Goal: Task Accomplishment & Management: Manage account settings

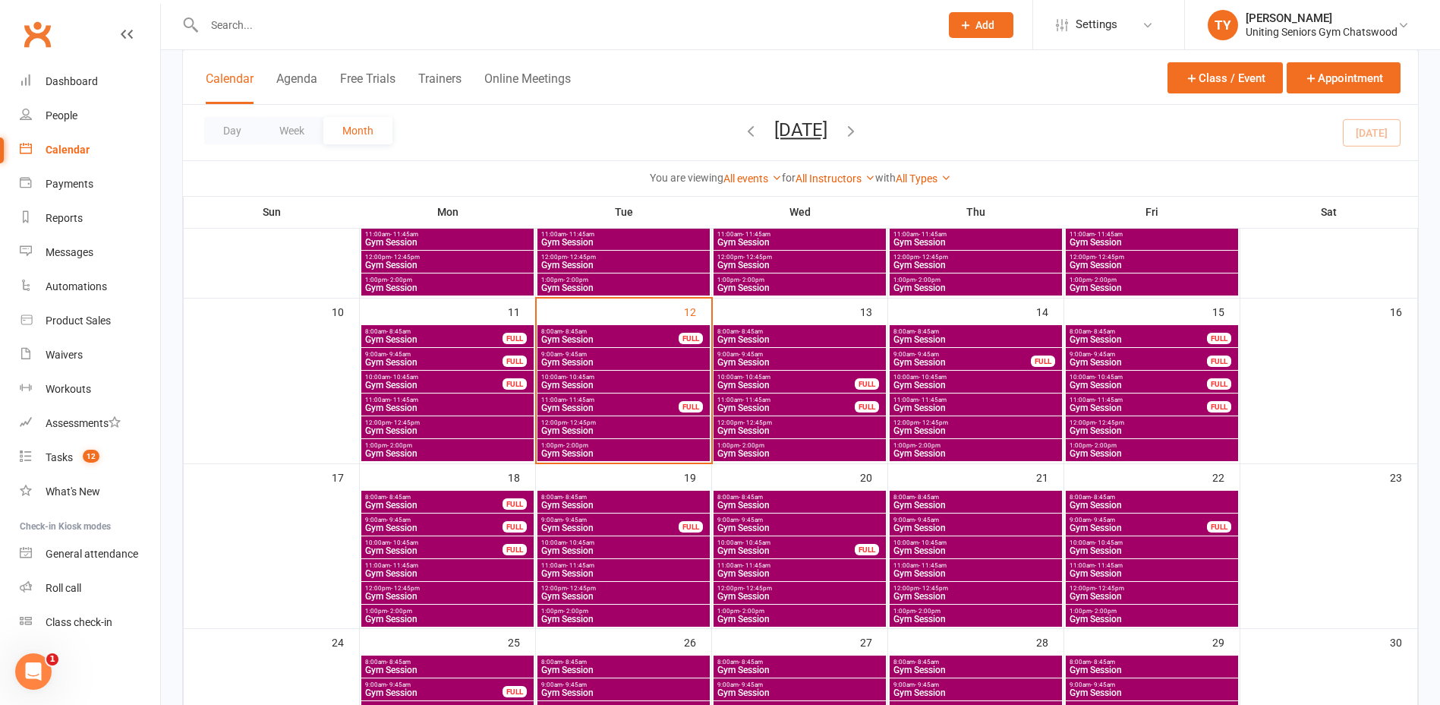
click at [341, 24] on input "text" at bounding box center [565, 24] width 730 height 21
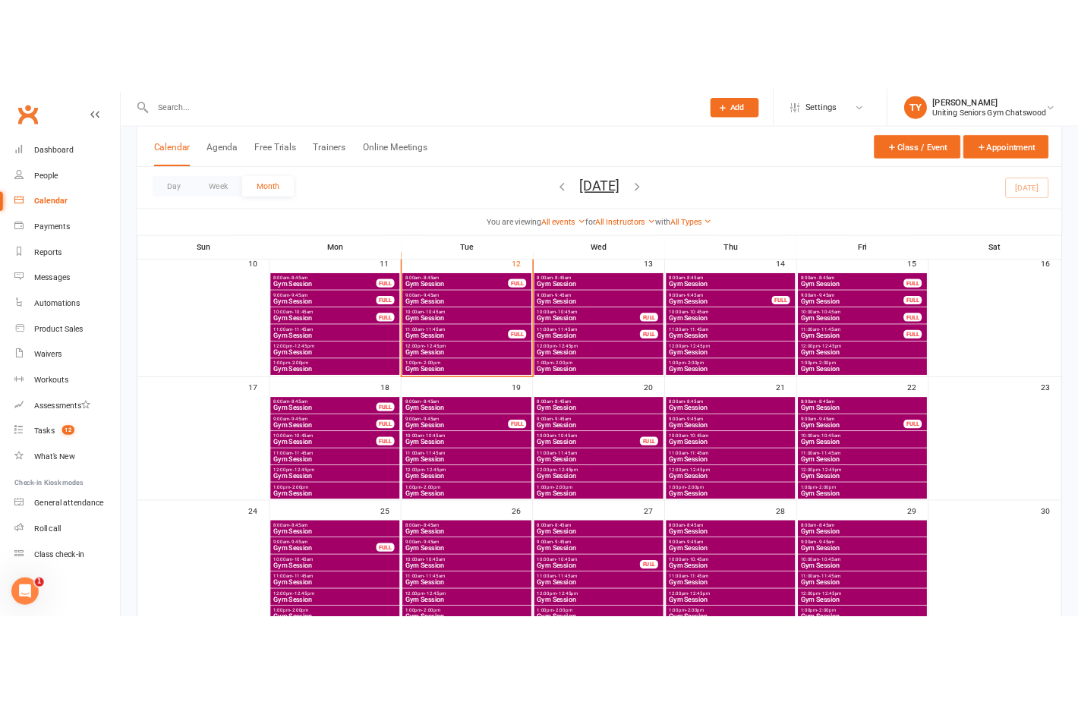
scroll to position [582, 0]
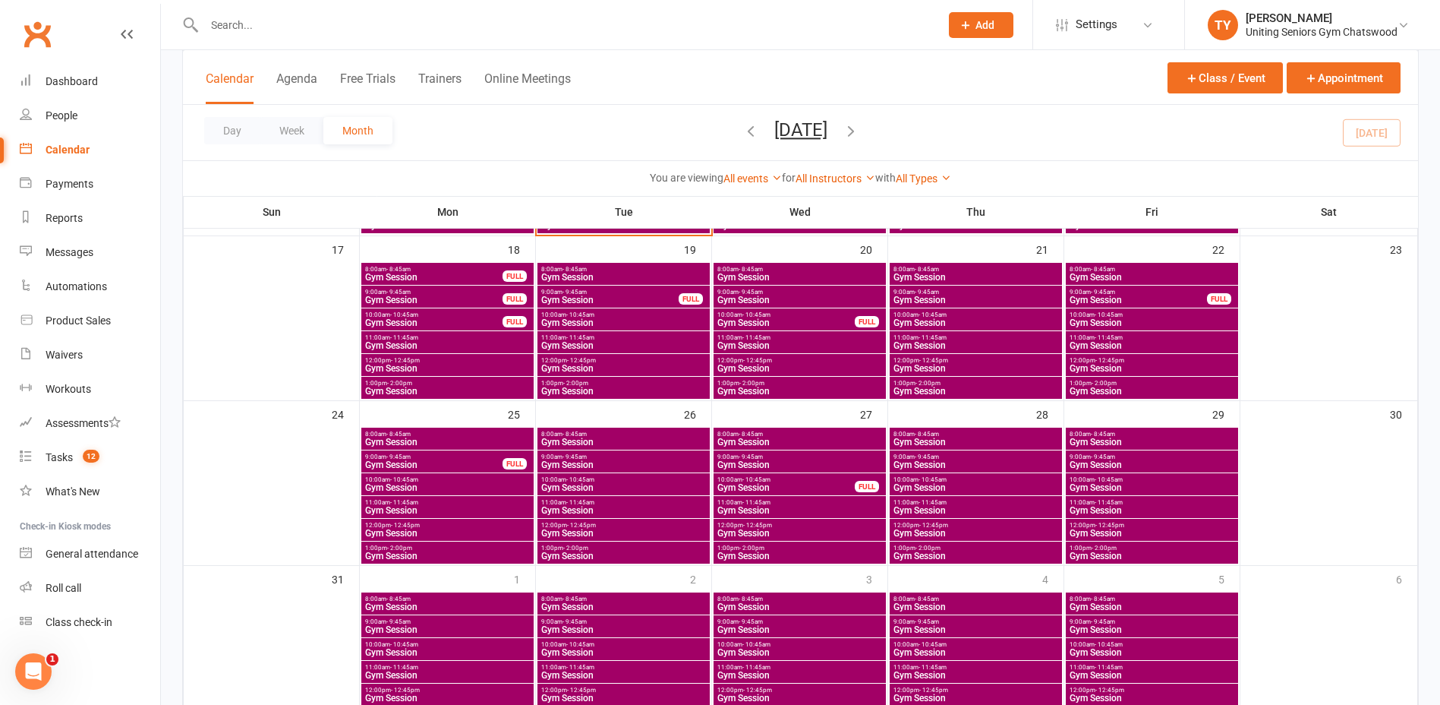
click at [568, 480] on span "- 10:45am" at bounding box center [580, 479] width 28 height 7
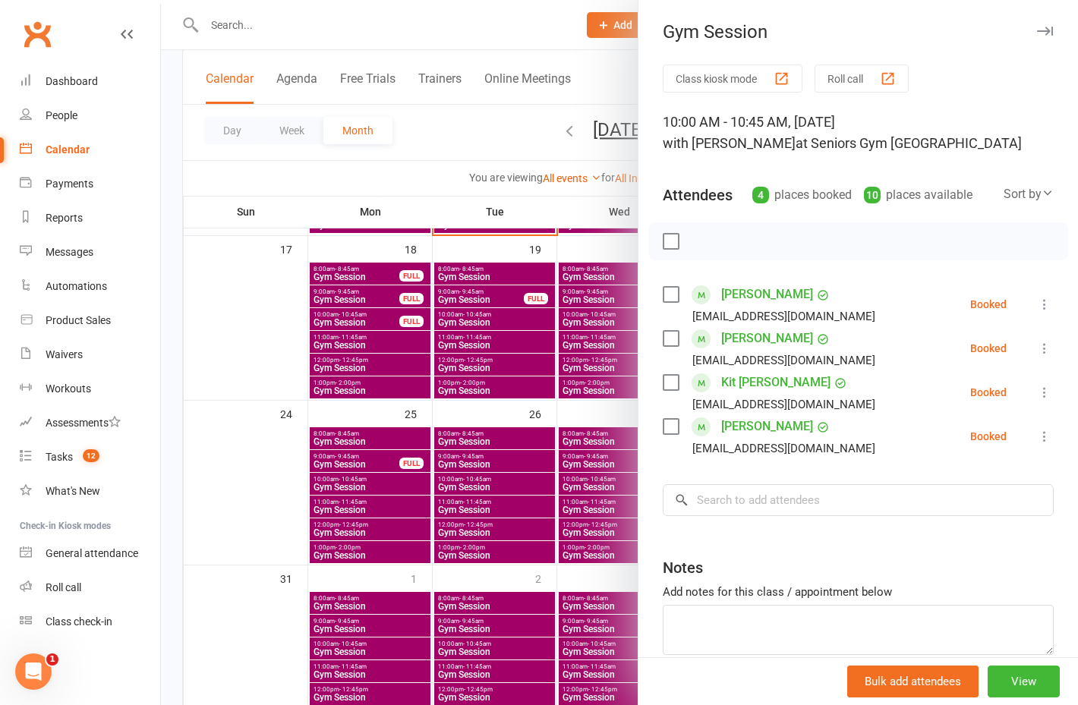
click at [427, 31] on div at bounding box center [619, 352] width 917 height 705
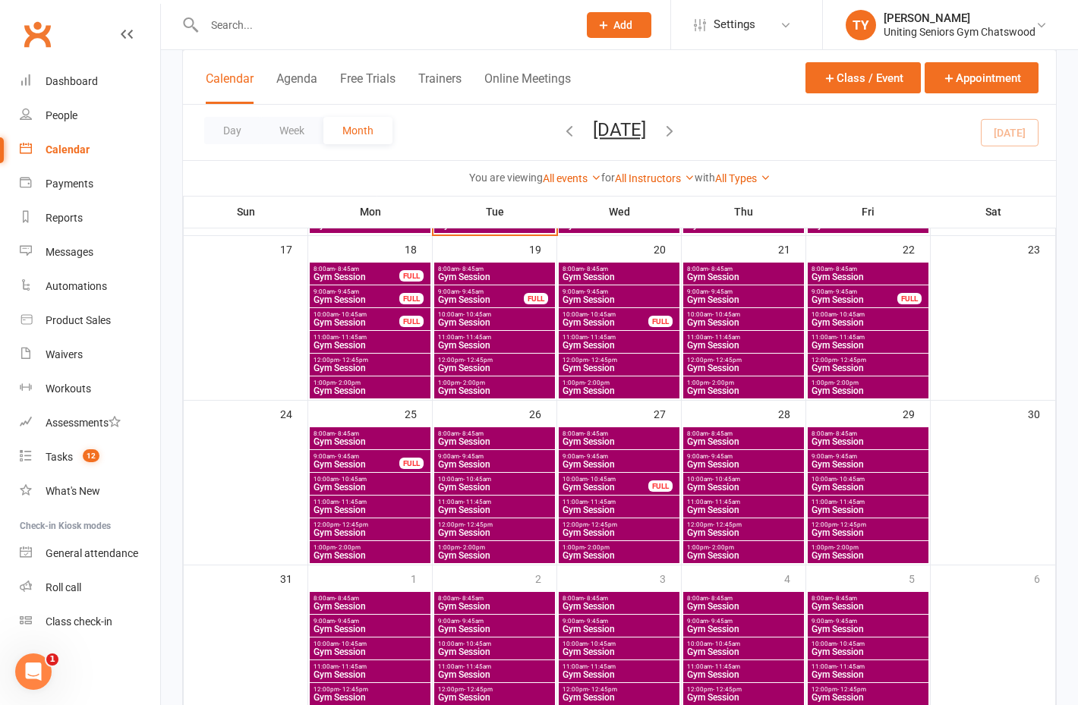
click at [427, 27] on input "text" at bounding box center [383, 24] width 367 height 21
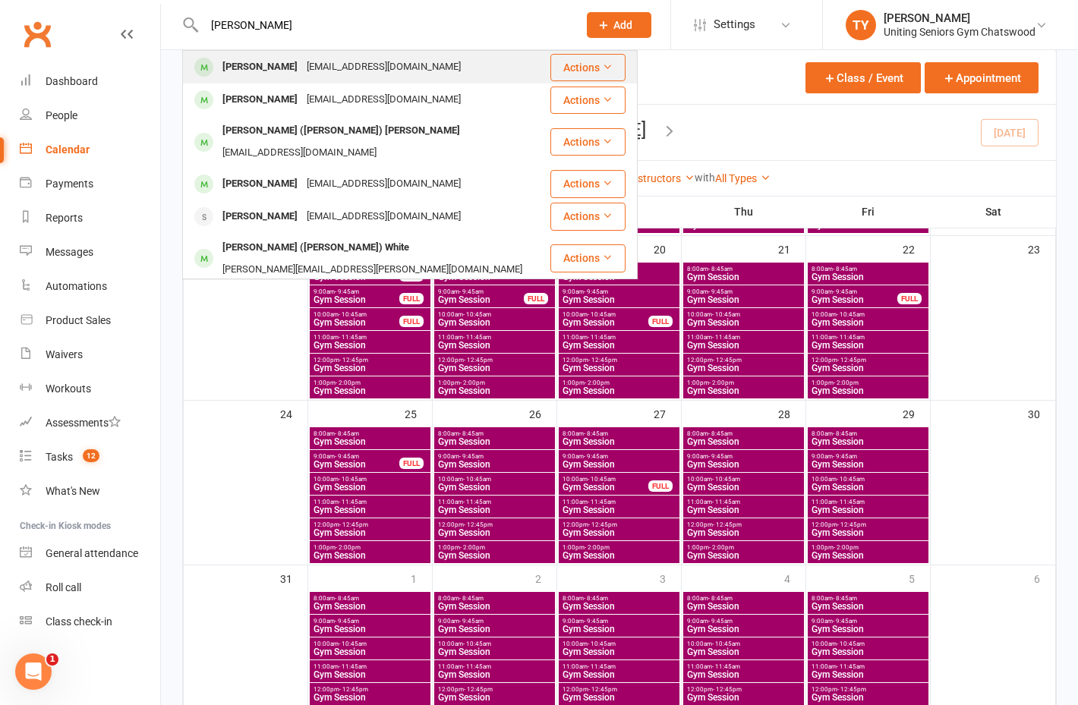
type input "roger hender"
click at [325, 66] on div "rogerhenderson@optusnet.com.au" at bounding box center [383, 67] width 163 height 22
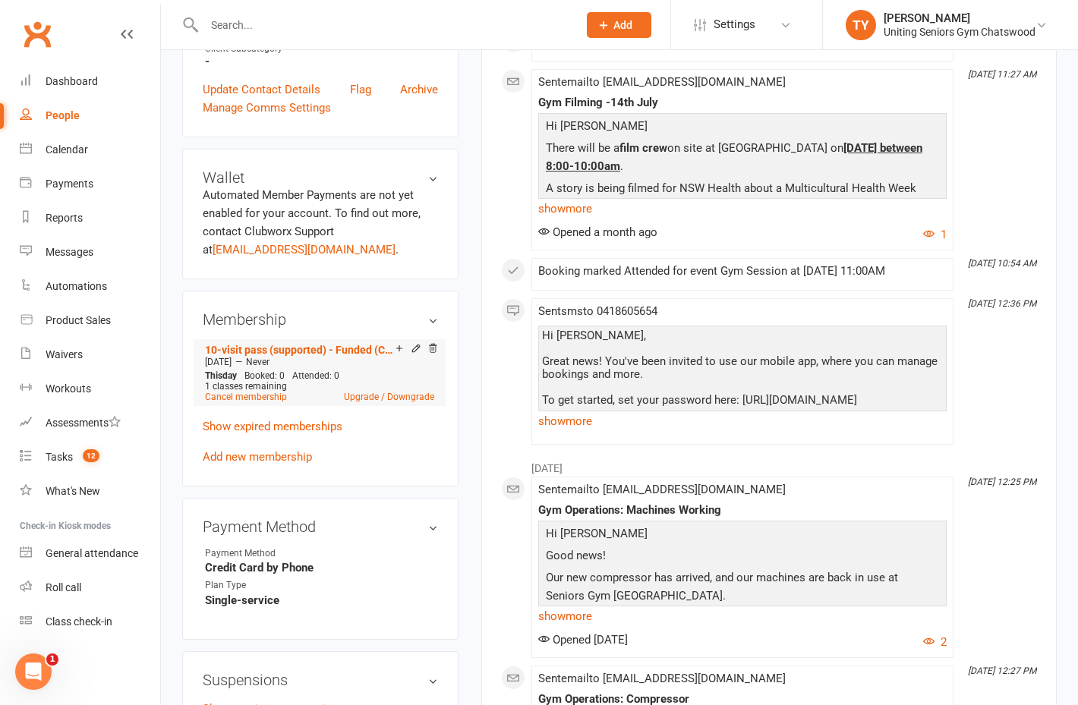
scroll to position [532, 0]
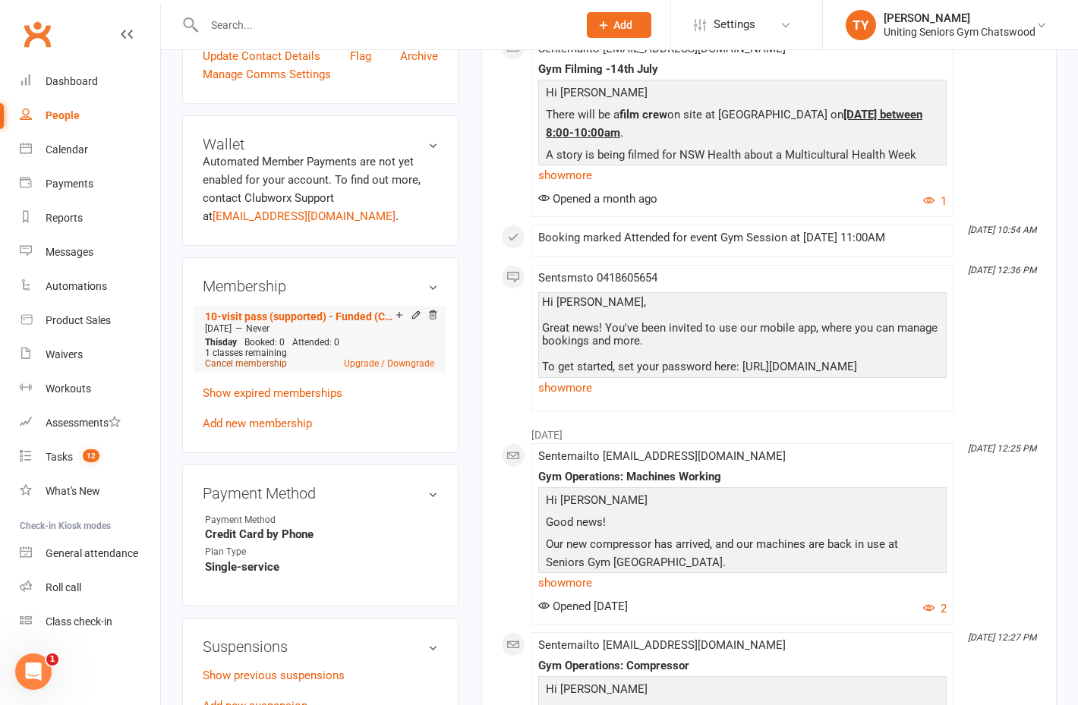
click at [270, 361] on link "Cancel membership" at bounding box center [246, 363] width 82 height 11
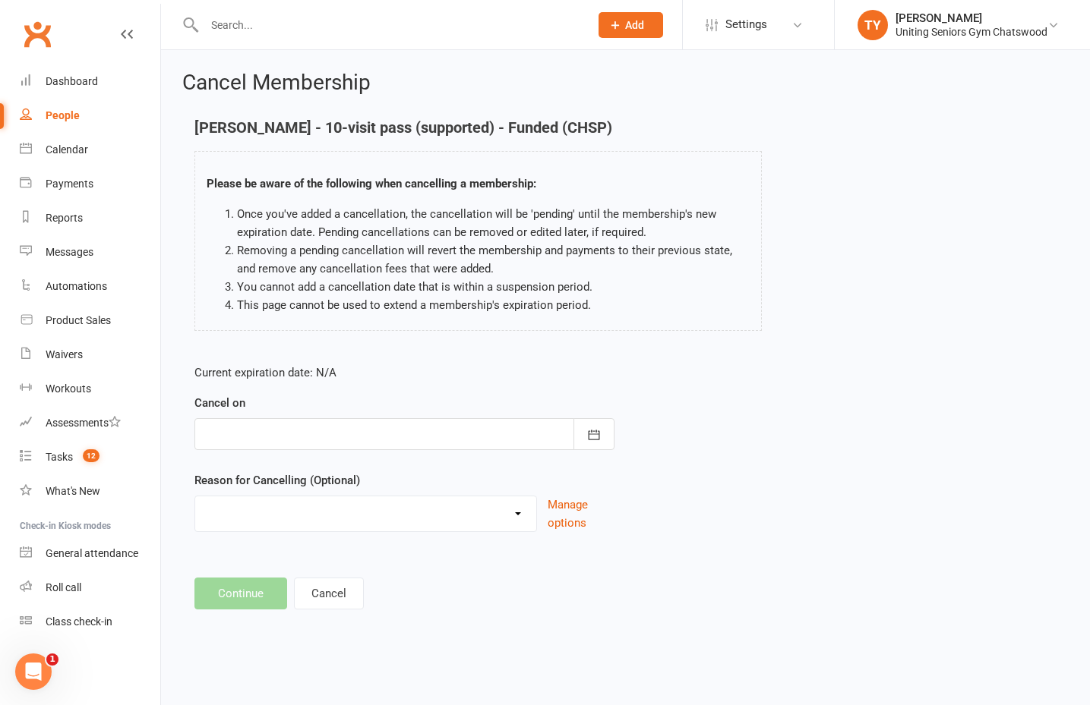
click at [413, 431] on div at bounding box center [404, 434] width 420 height 32
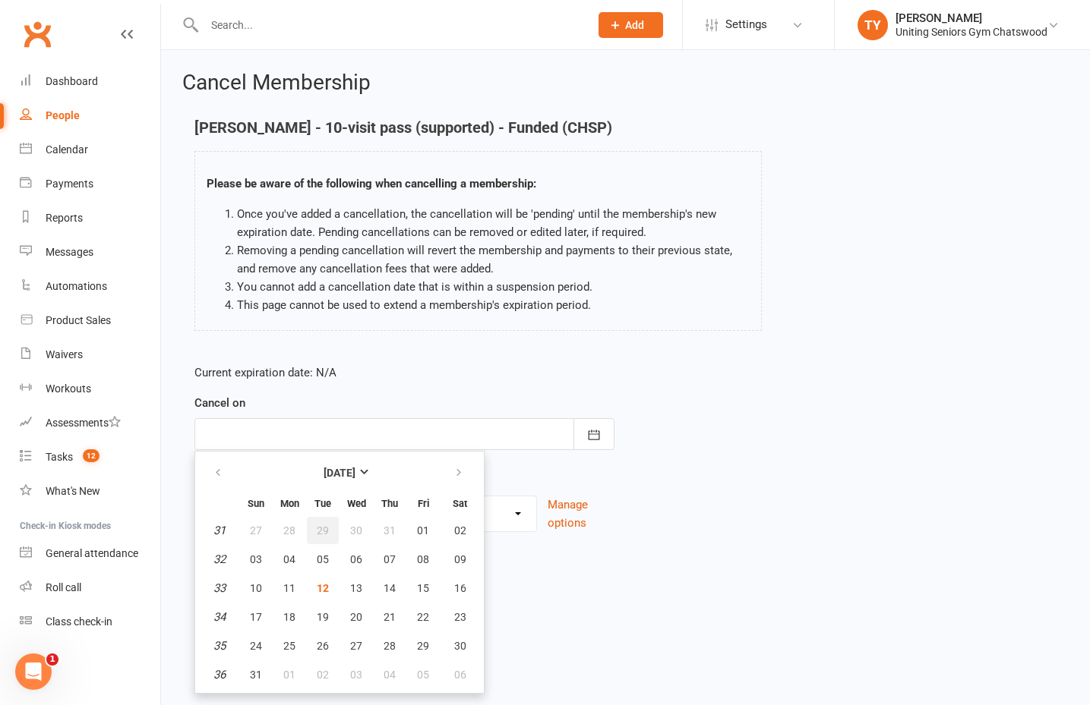
click at [322, 534] on span "29" at bounding box center [323, 531] width 12 height 12
type input "29 Jul 2025"
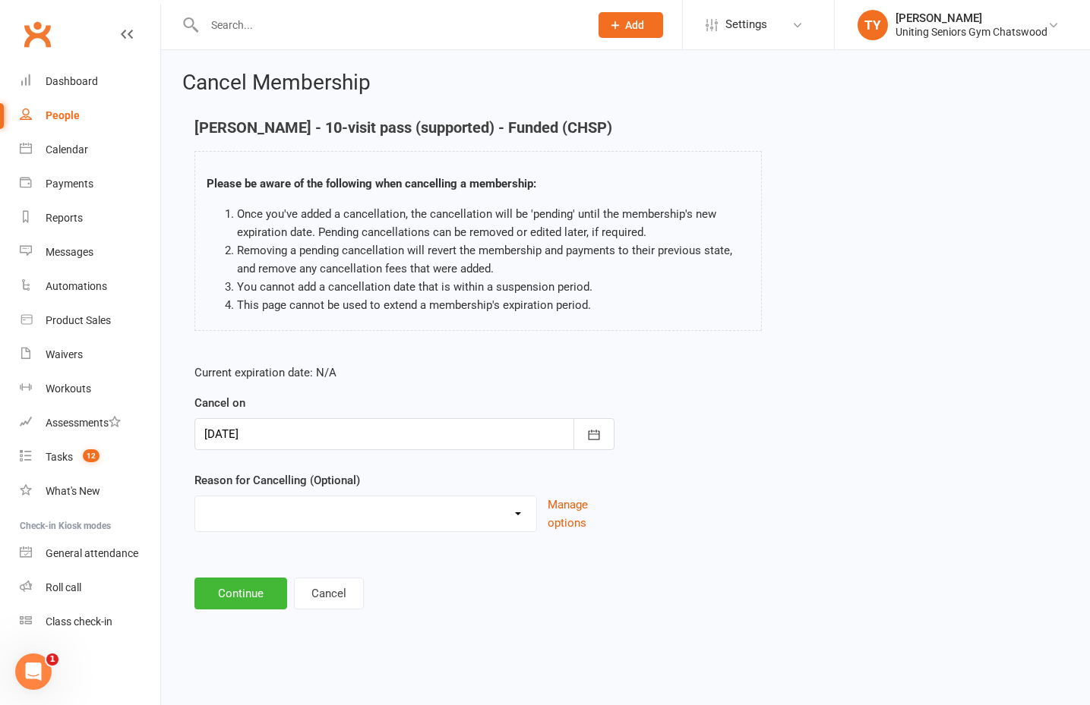
click at [306, 521] on select "Change to 10VP Completed 10VP Holiday Injury Other reason" at bounding box center [365, 512] width 341 height 30
select select "1"
click at [195, 497] on select "Change to 10VP Completed 10VP Holiday Injury Other reason" at bounding box center [365, 512] width 341 height 30
click at [250, 594] on button "Continue" at bounding box center [240, 594] width 93 height 32
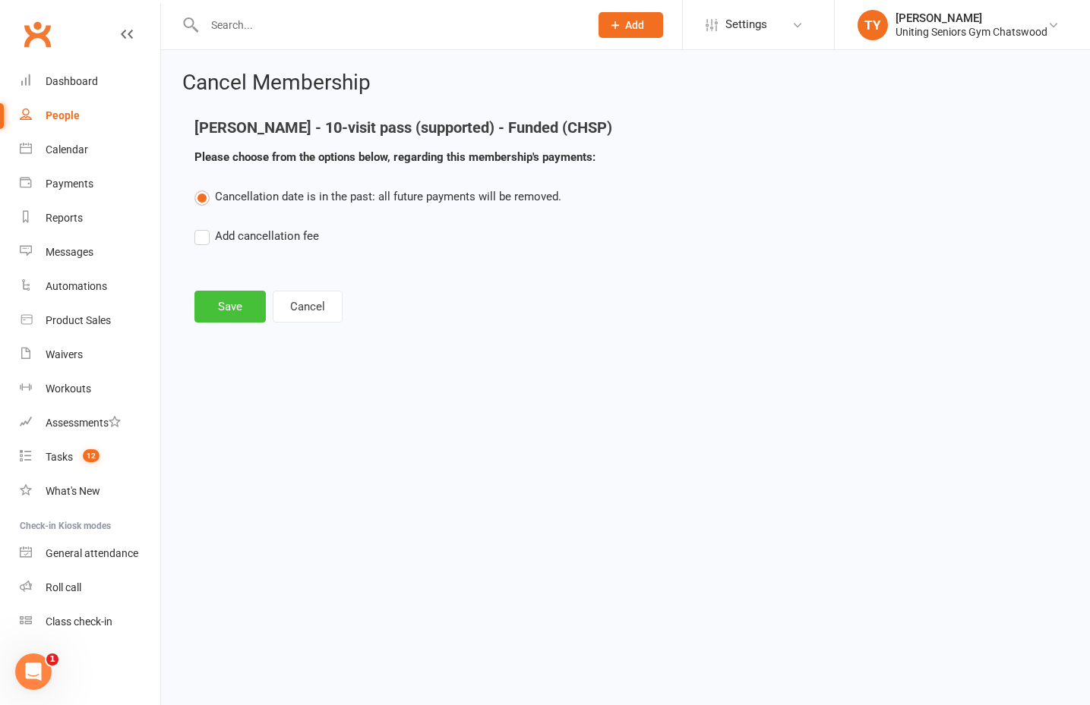
click at [241, 291] on button "Save" at bounding box center [229, 307] width 71 height 32
click at [249, 298] on footer "Save Cancel" at bounding box center [625, 307] width 862 height 32
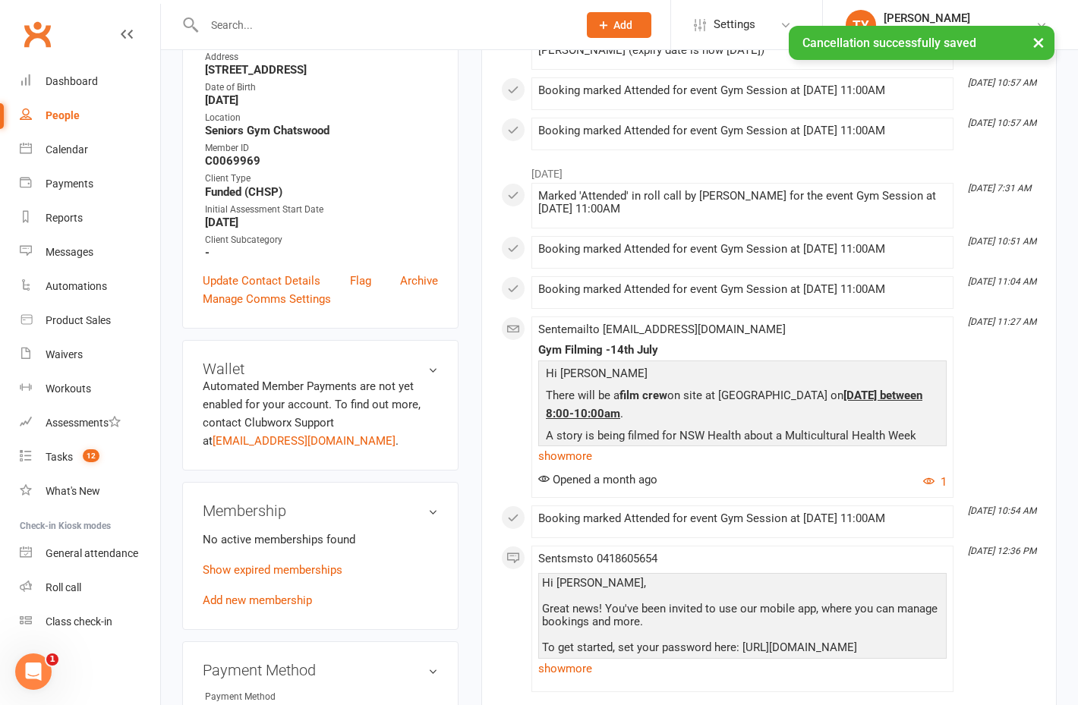
scroll to position [456, 0]
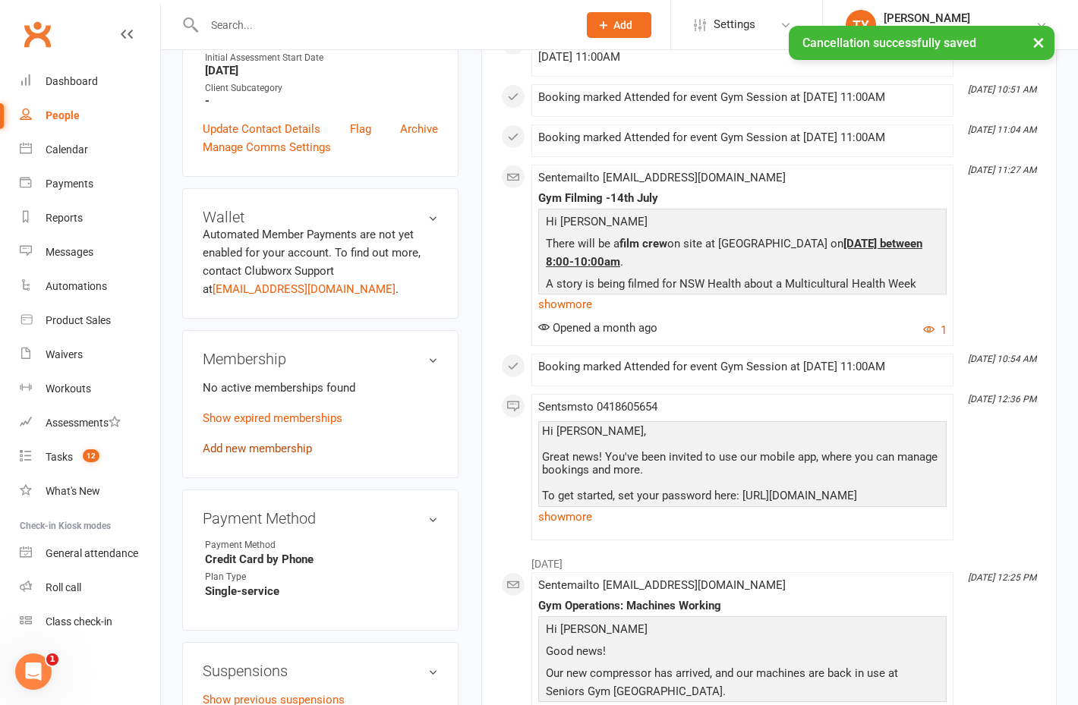
click at [276, 443] on link "Add new membership" at bounding box center [257, 449] width 109 height 14
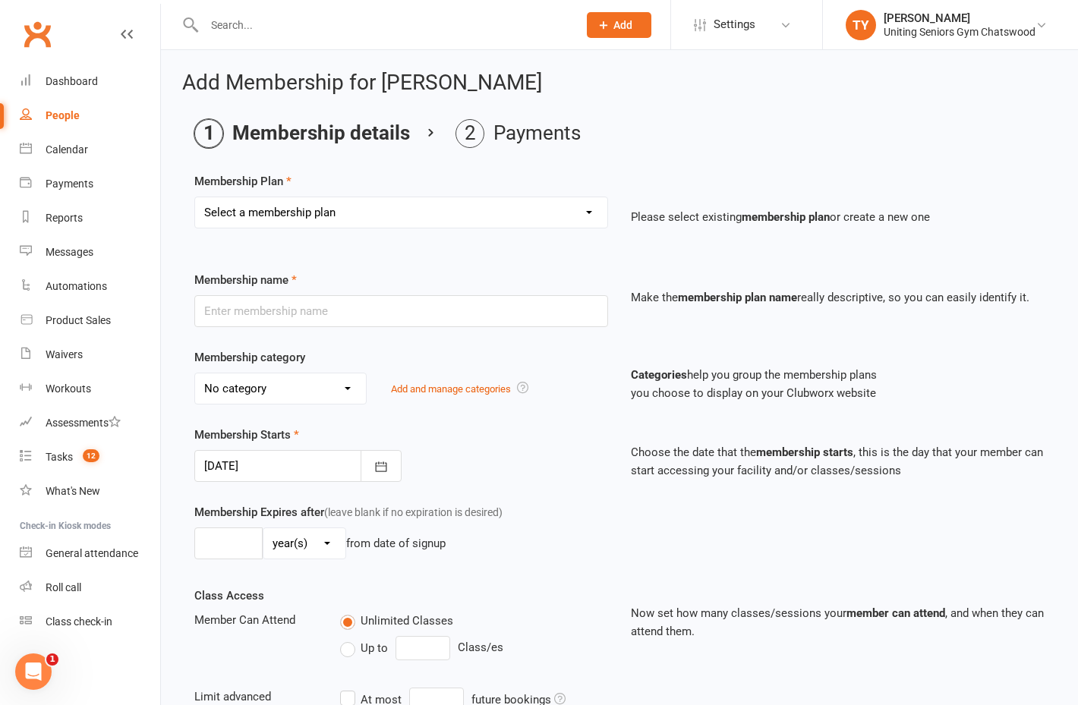
click at [379, 216] on select "Select a membership plan Create new Membership Plan Initial Assessment + Set Up…" at bounding box center [401, 212] width 412 height 30
select select "16"
click at [195, 197] on select "Select a membership plan Create new Membership Plan Initial Assessment + Set Up…" at bounding box center [401, 212] width 412 height 30
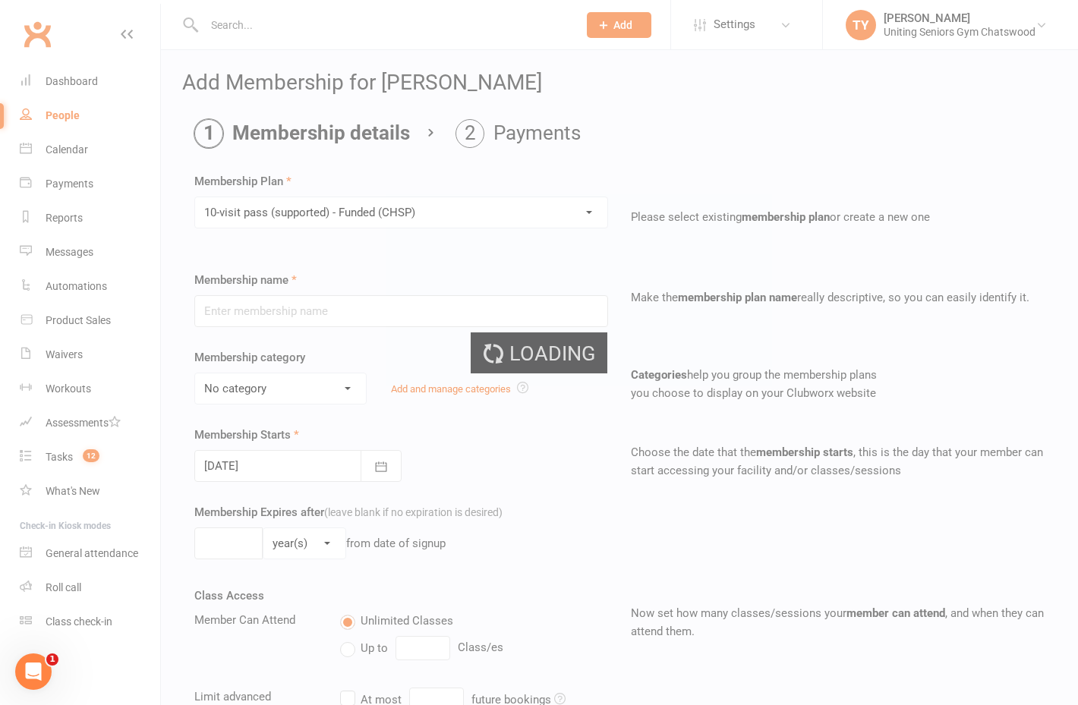
type input "10-visit pass (supported) - Funded (CHSP)"
select select "0"
type input "0"
select select "2"
type input "1"
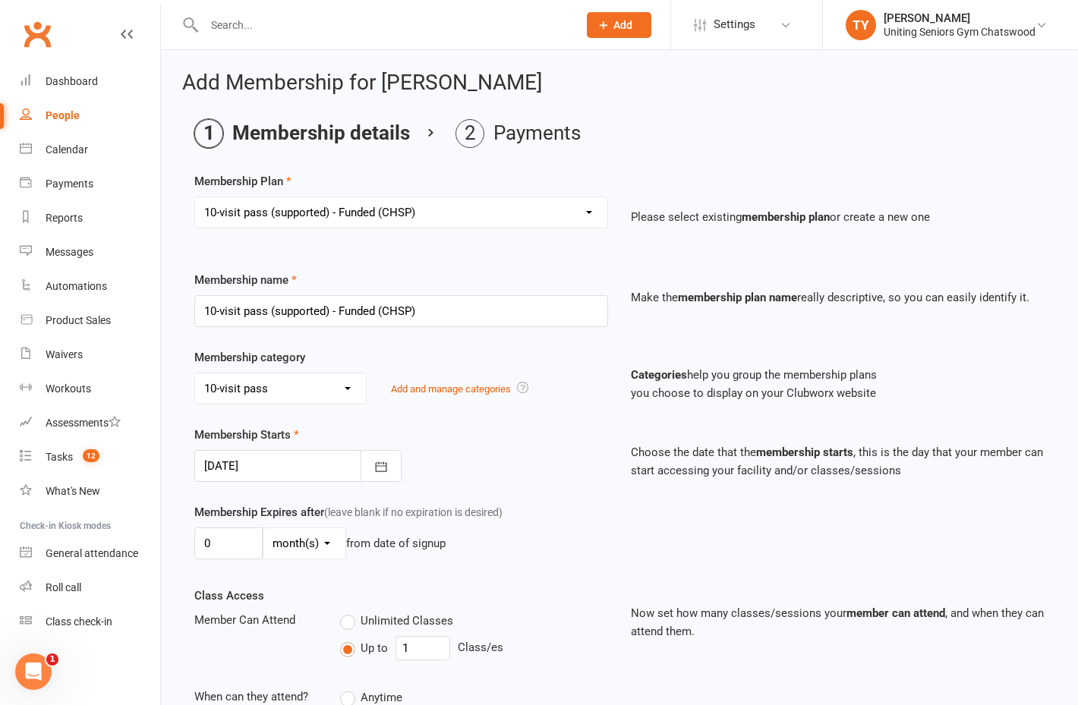
click at [304, 471] on div at bounding box center [297, 466] width 207 height 32
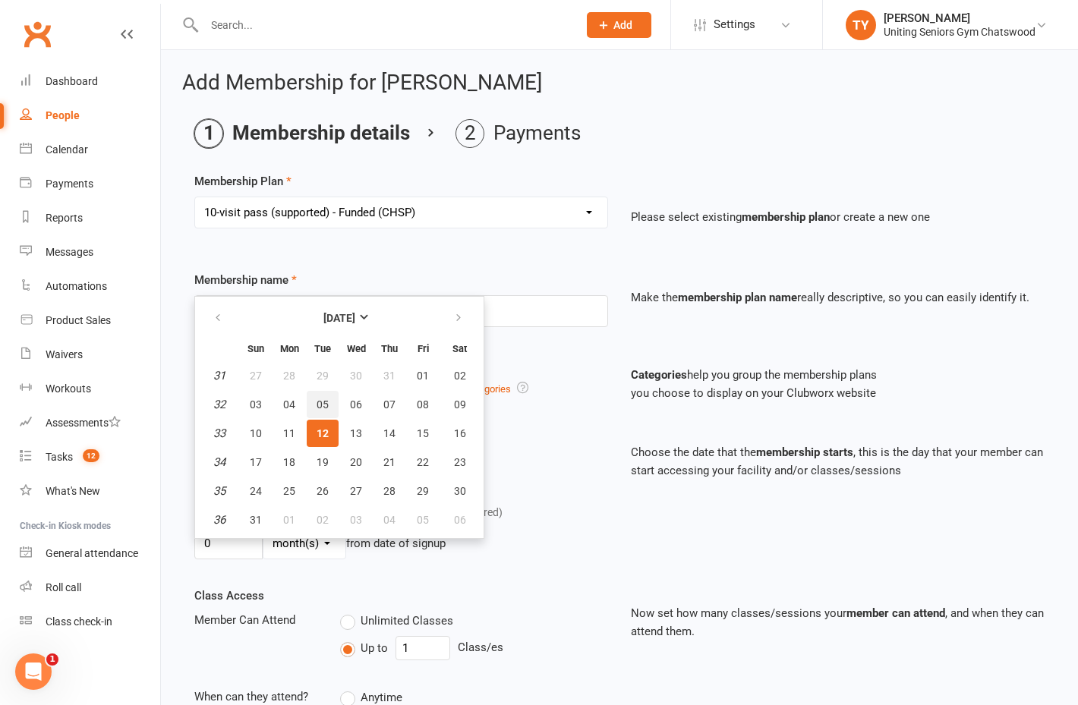
click at [322, 412] on button "05" at bounding box center [323, 404] width 32 height 27
type input "[DATE]"
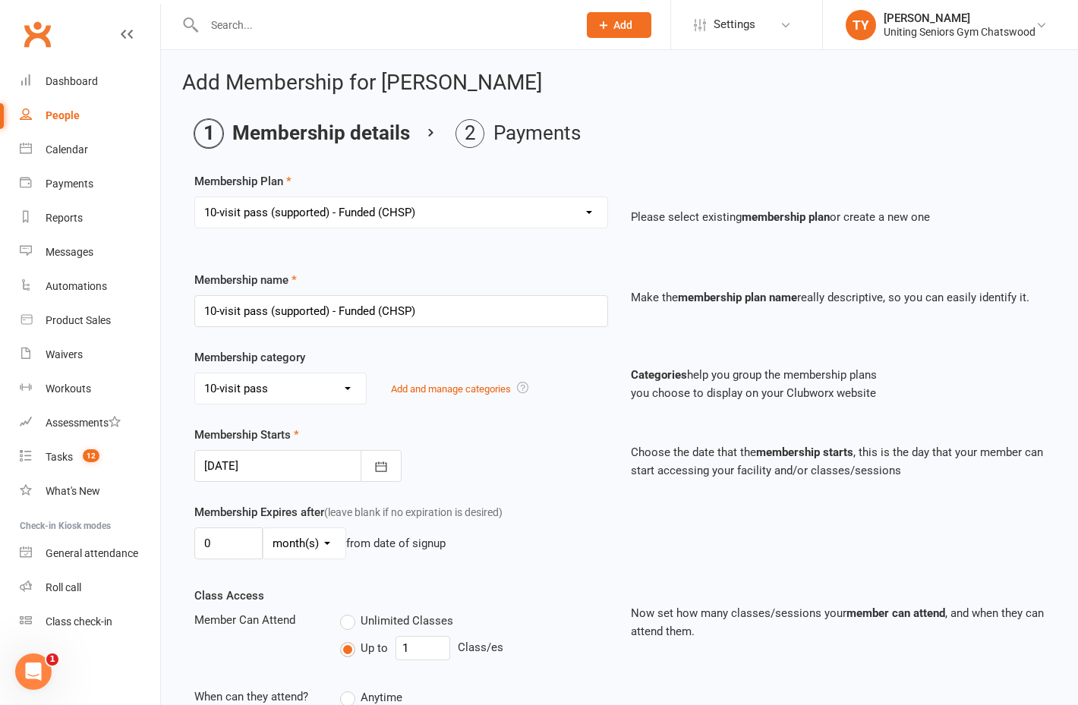
scroll to position [280, 0]
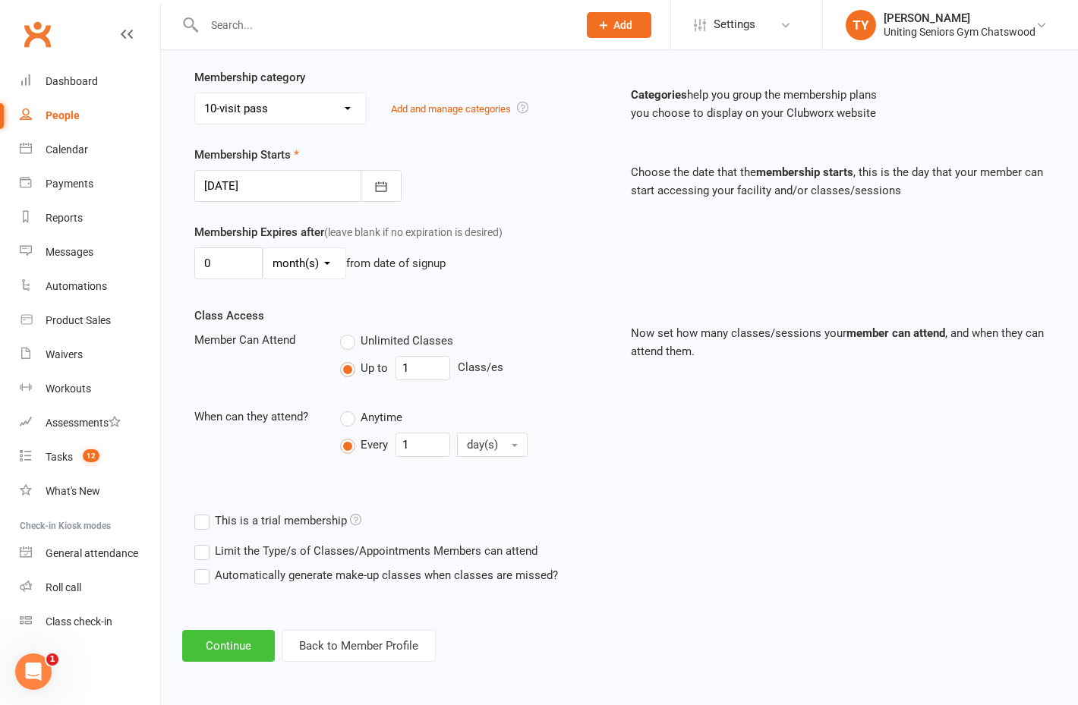
click at [215, 639] on button "Continue" at bounding box center [228, 646] width 93 height 32
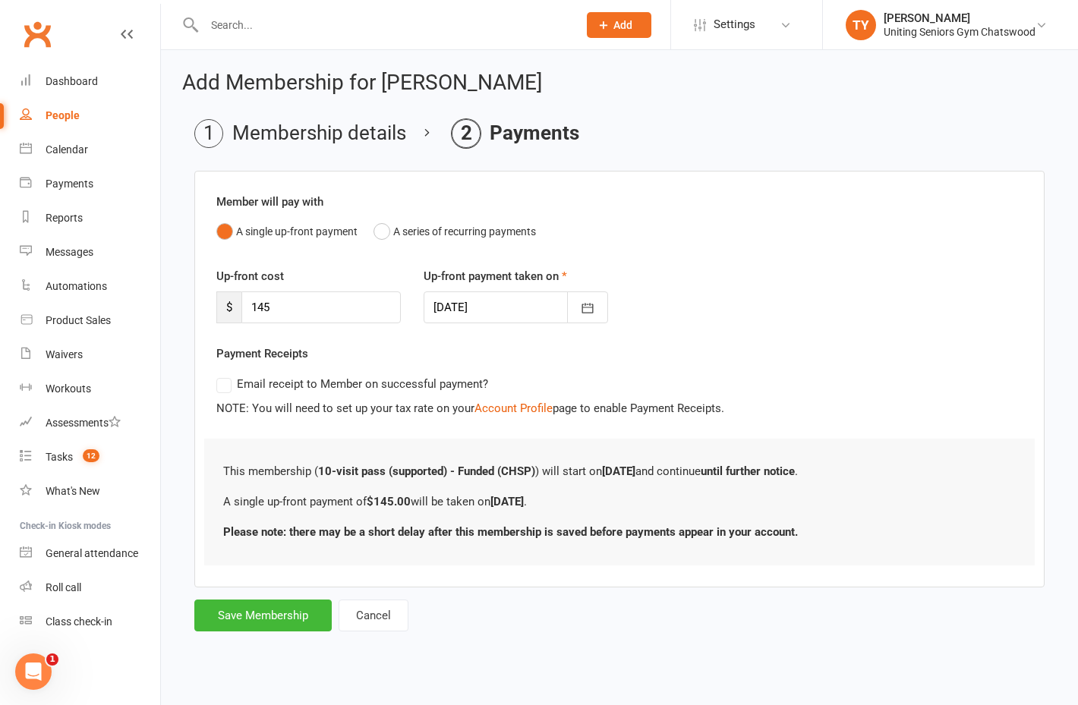
scroll to position [0, 0]
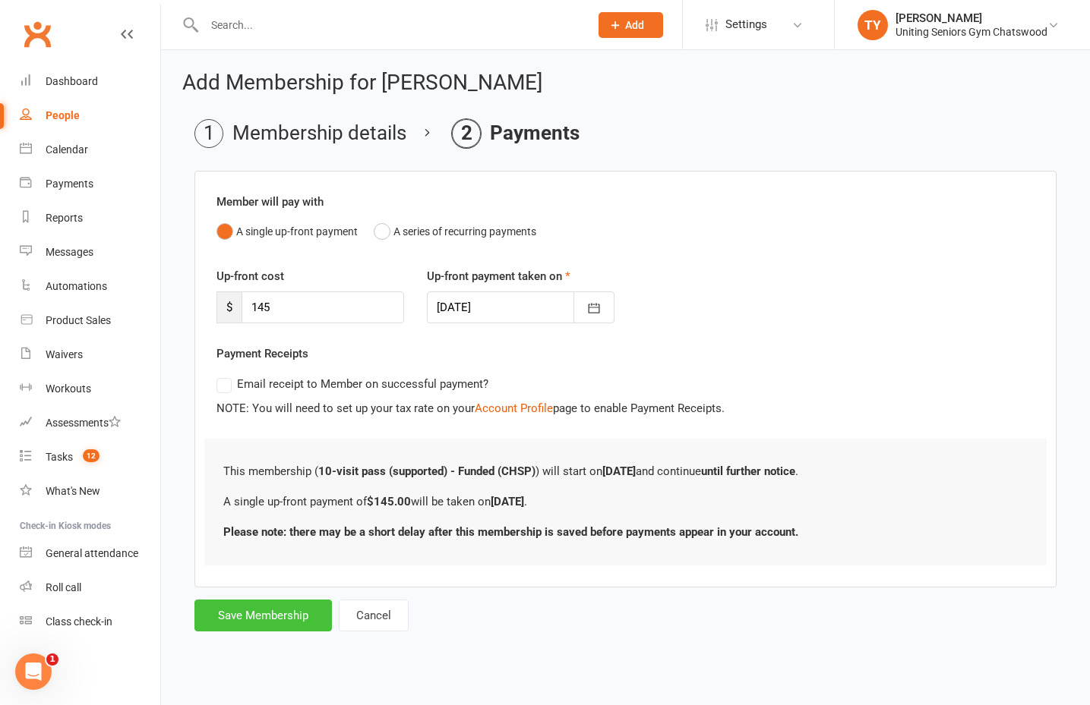
click at [235, 614] on button "Save Membership" at bounding box center [262, 616] width 137 height 32
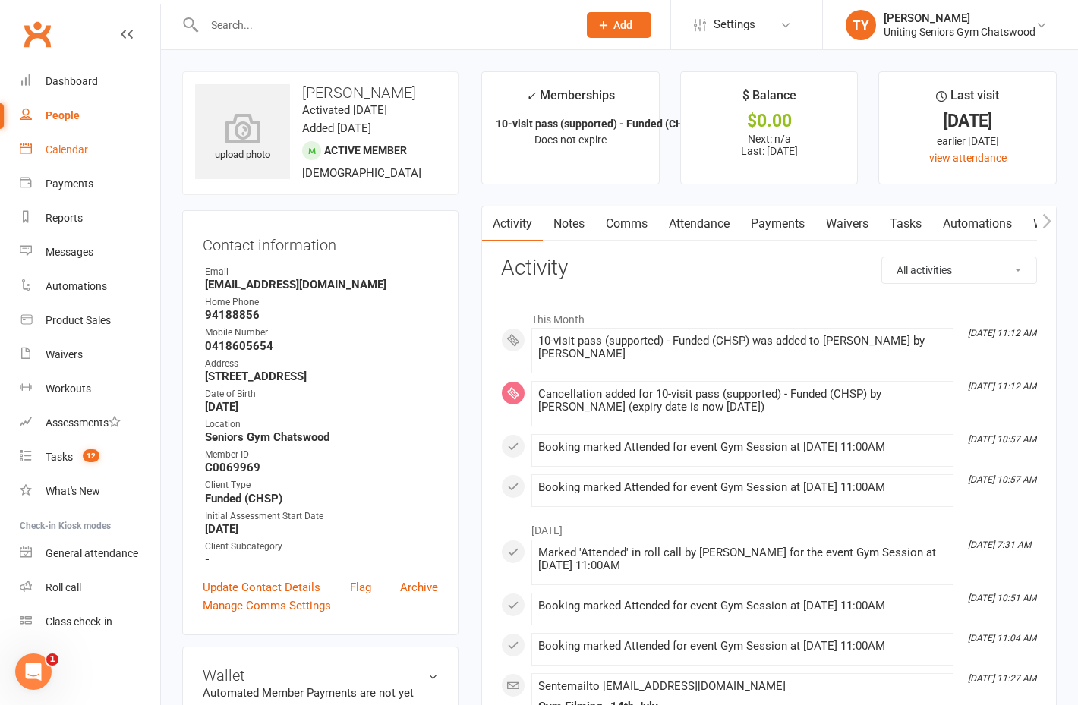
click at [96, 152] on link "Calendar" at bounding box center [90, 150] width 140 height 34
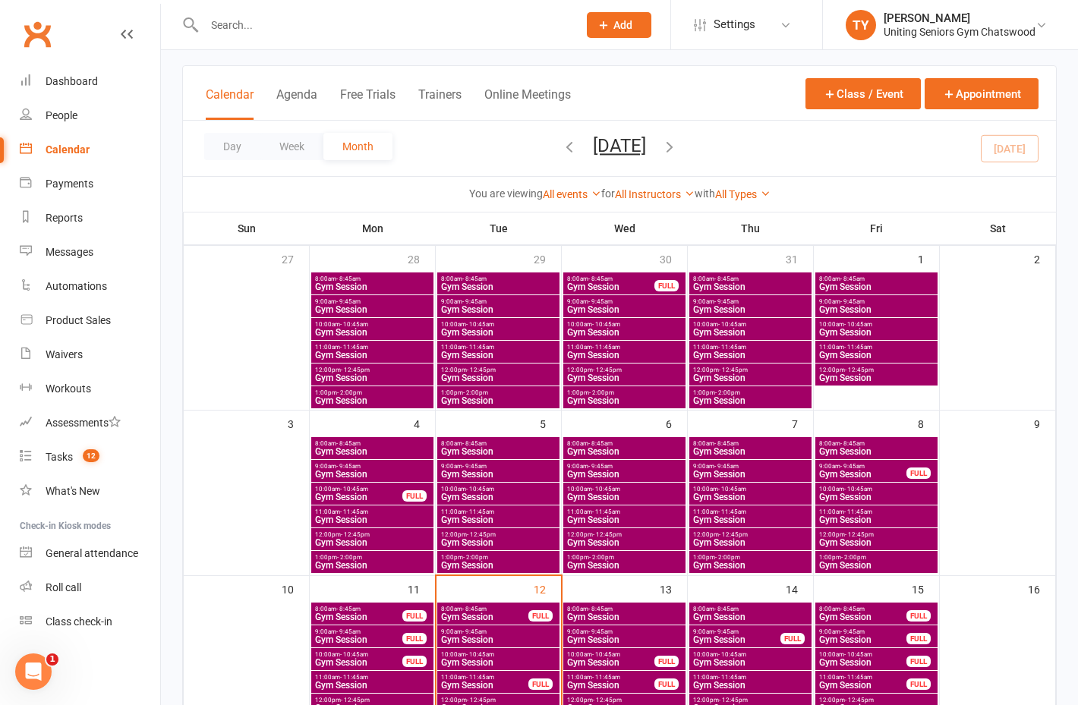
scroll to position [380, 0]
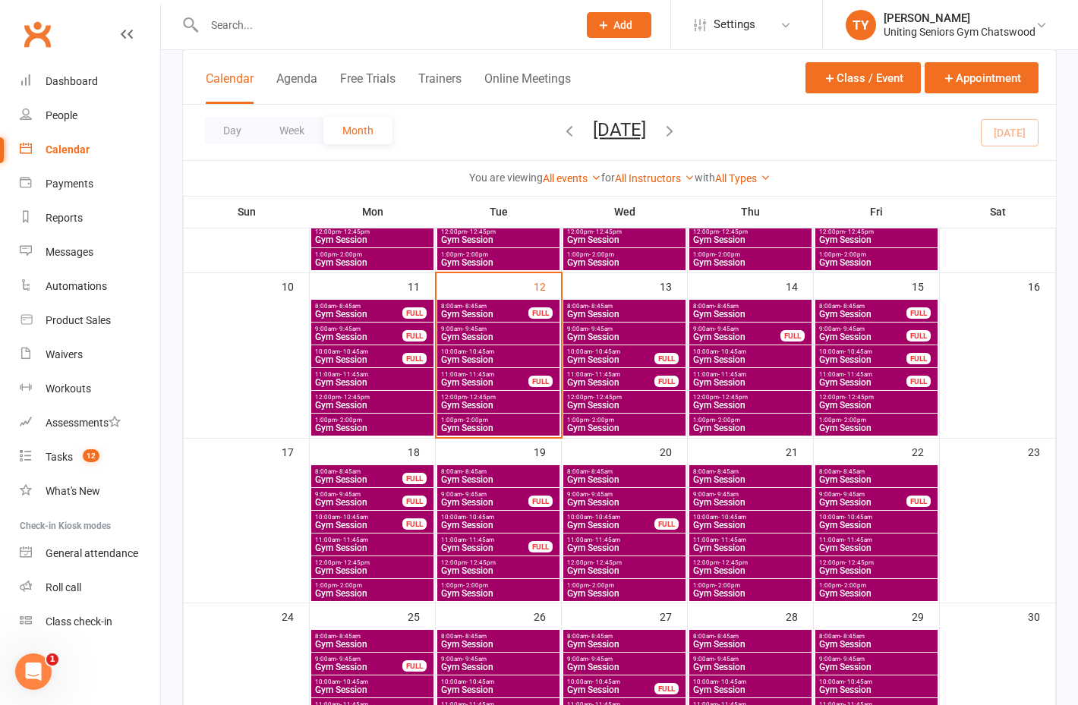
click at [478, 379] on span "Gym Session" at bounding box center [484, 382] width 89 height 9
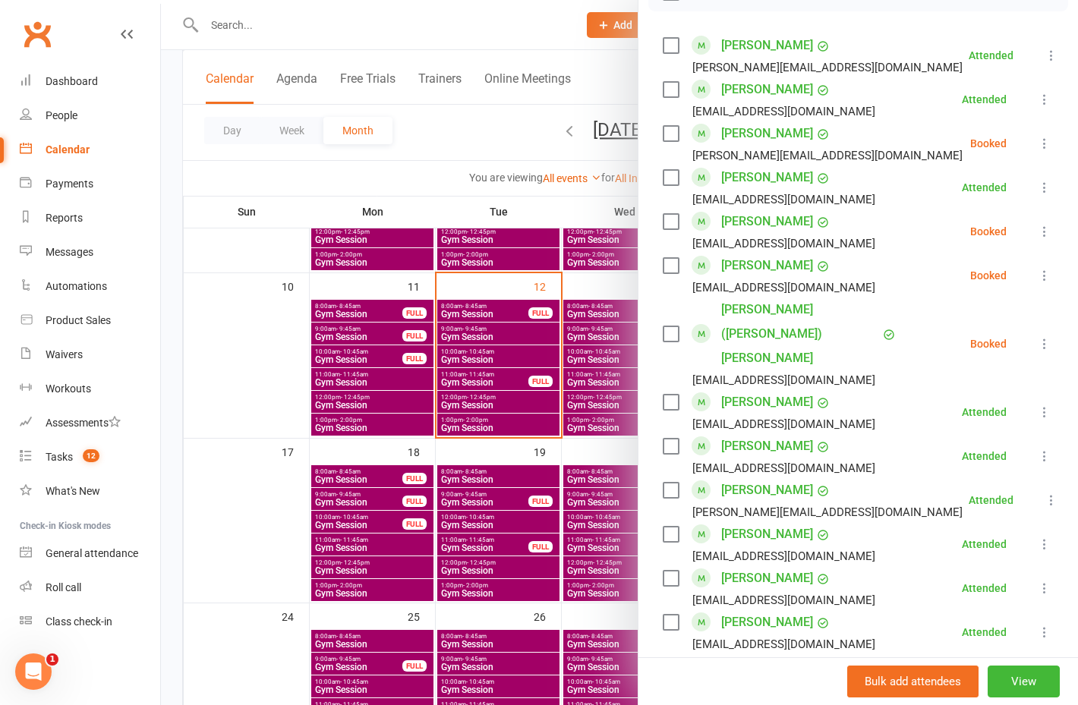
scroll to position [228, 0]
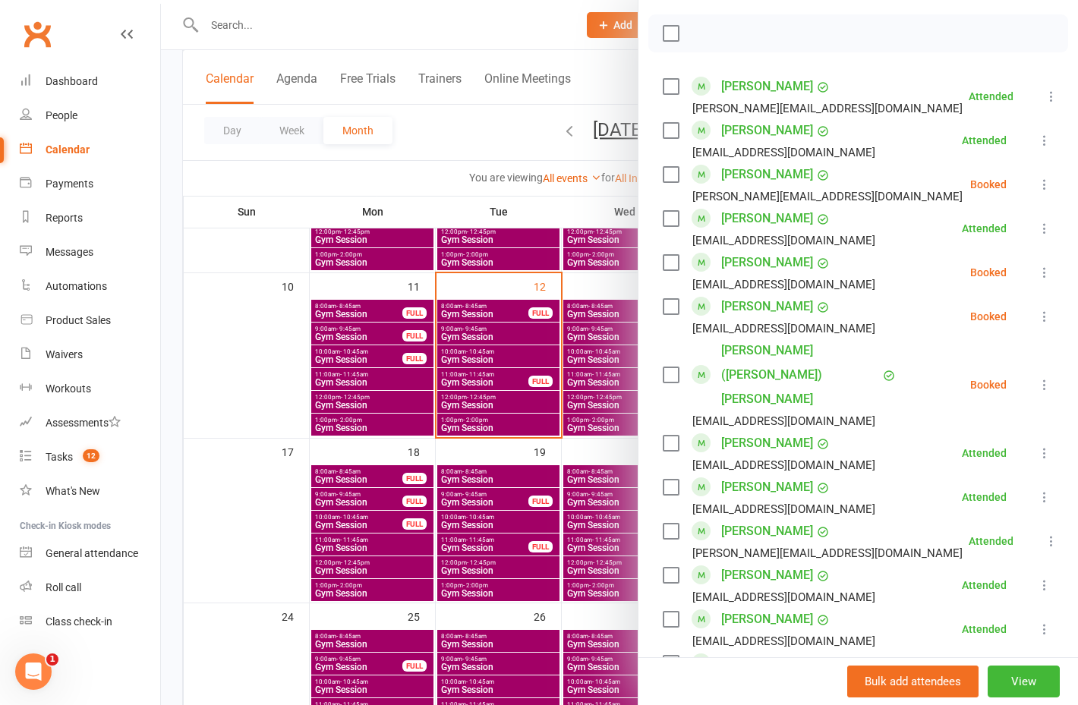
click at [666, 177] on label at bounding box center [670, 174] width 15 height 15
click at [794, 35] on icon "button" at bounding box center [800, 33] width 17 height 17
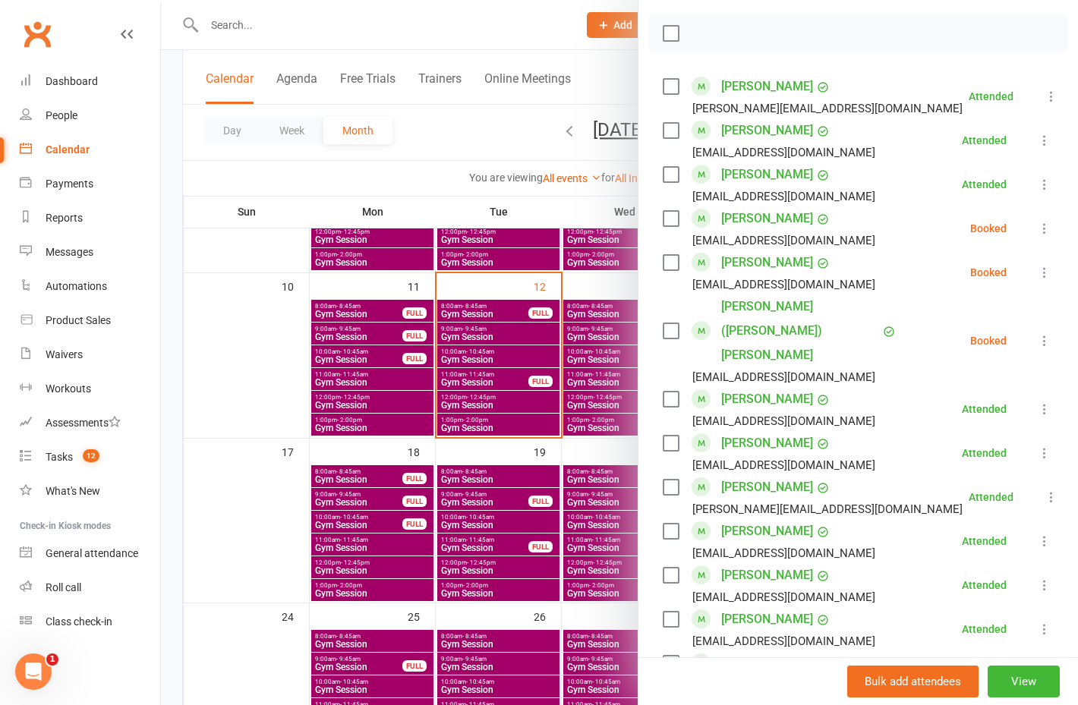
click at [667, 323] on label at bounding box center [670, 330] width 15 height 15
click at [792, 34] on icon "button" at bounding box center [800, 33] width 17 height 17
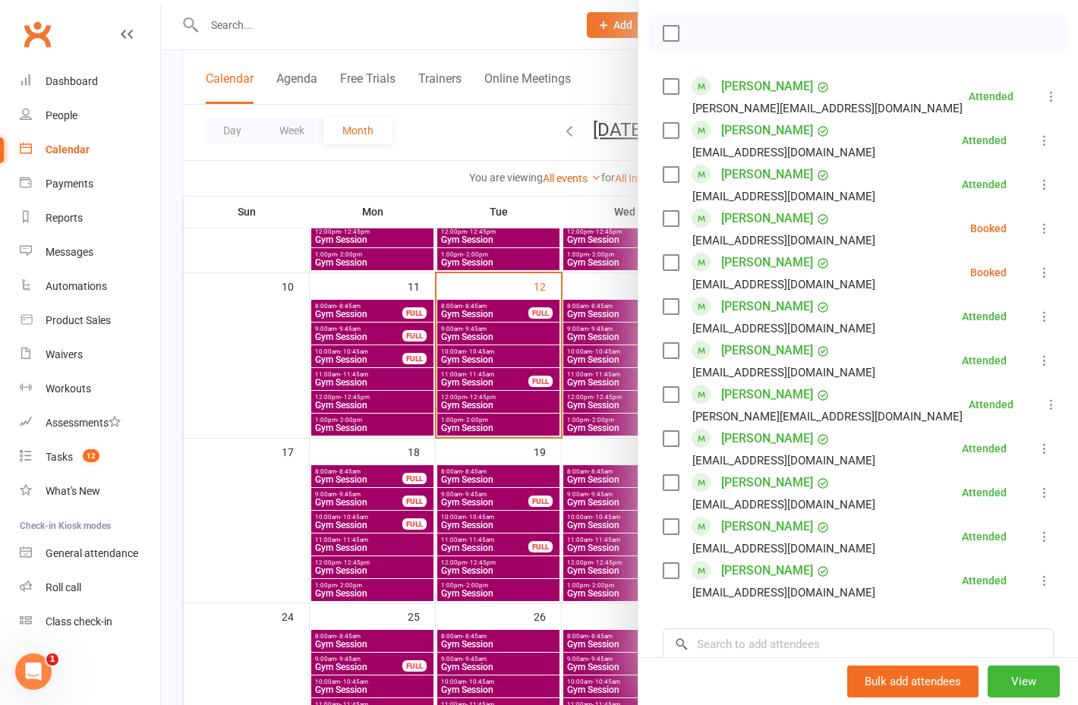
click at [671, 267] on label at bounding box center [670, 262] width 15 height 15
click at [792, 34] on icon "button" at bounding box center [800, 33] width 17 height 17
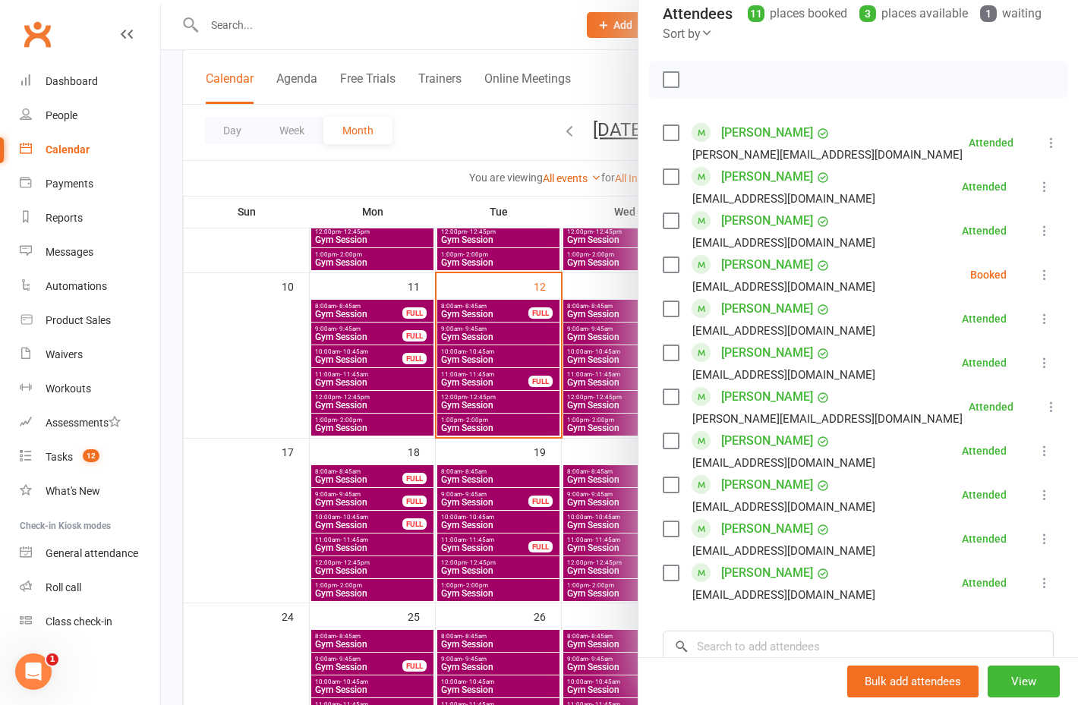
scroll to position [181, 0]
click at [546, 186] on div at bounding box center [619, 352] width 917 height 705
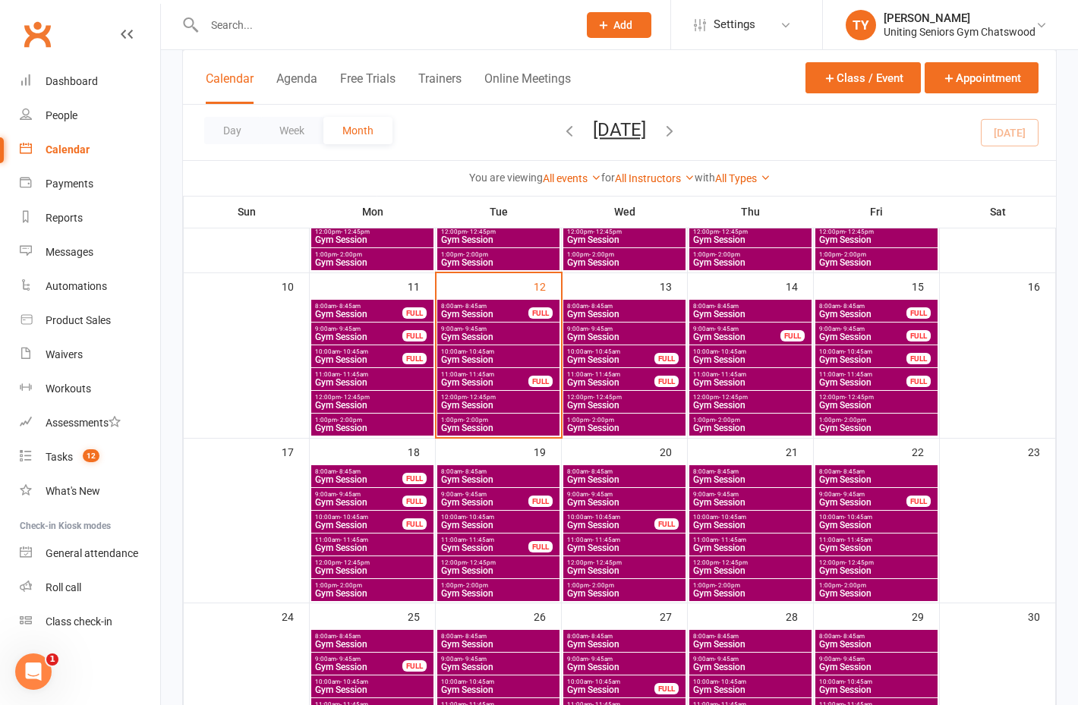
click at [488, 330] on span "9:00am - 9:45am" at bounding box center [498, 329] width 116 height 7
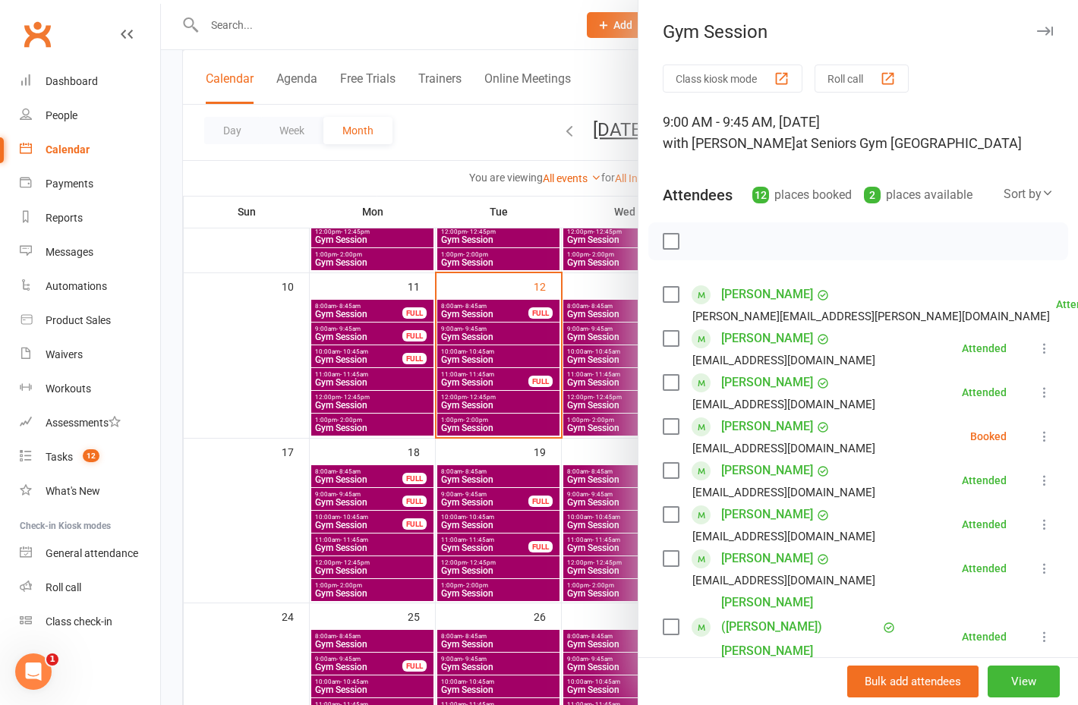
click at [488, 330] on div at bounding box center [619, 352] width 917 height 705
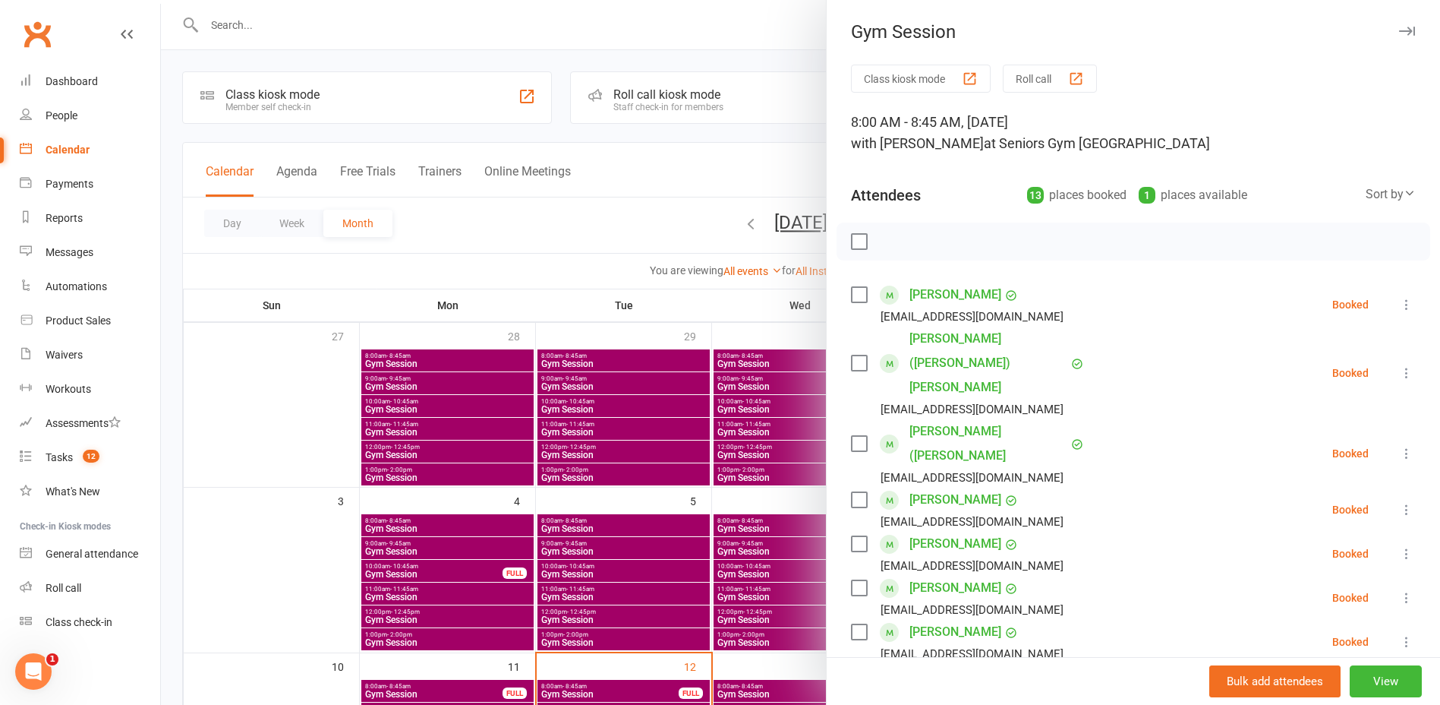
click at [258, 51] on div at bounding box center [800, 352] width 1279 height 705
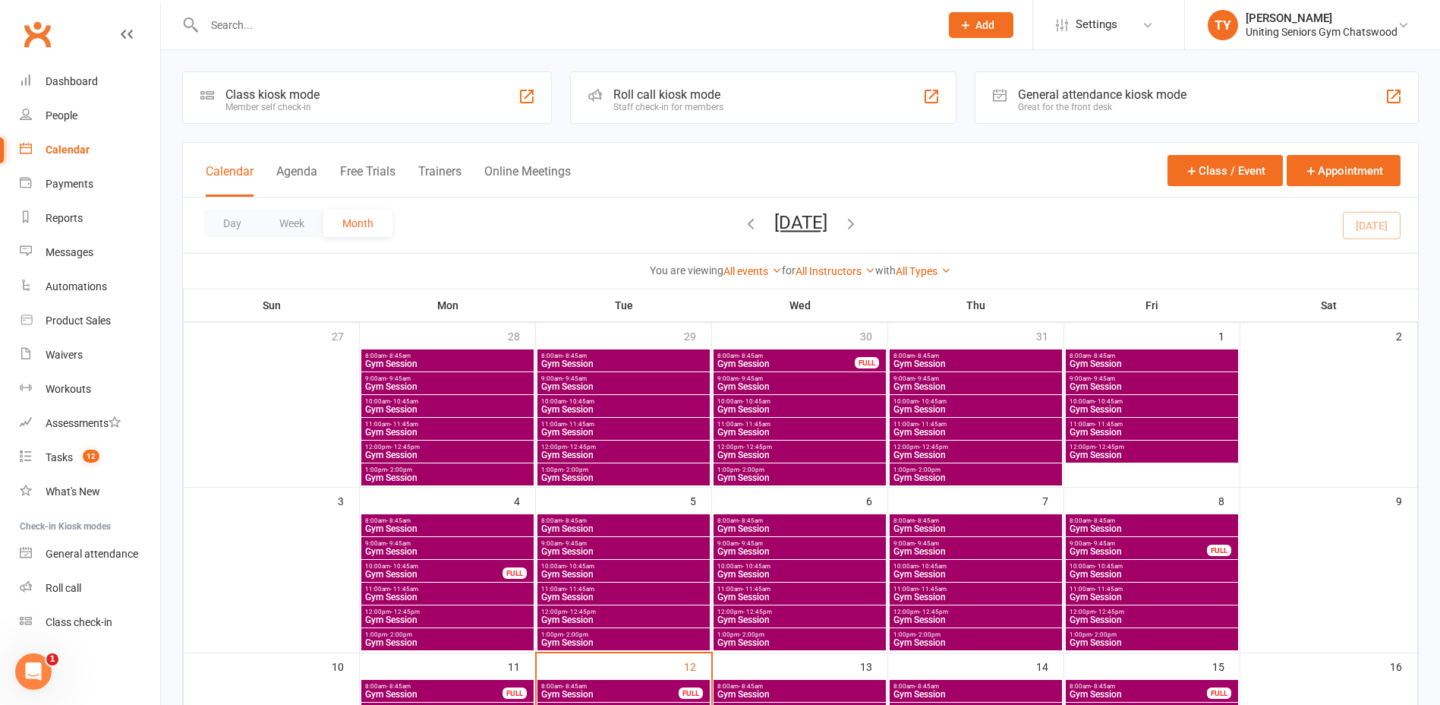
click at [311, 21] on input "text" at bounding box center [565, 24] width 730 height 21
type input "k"
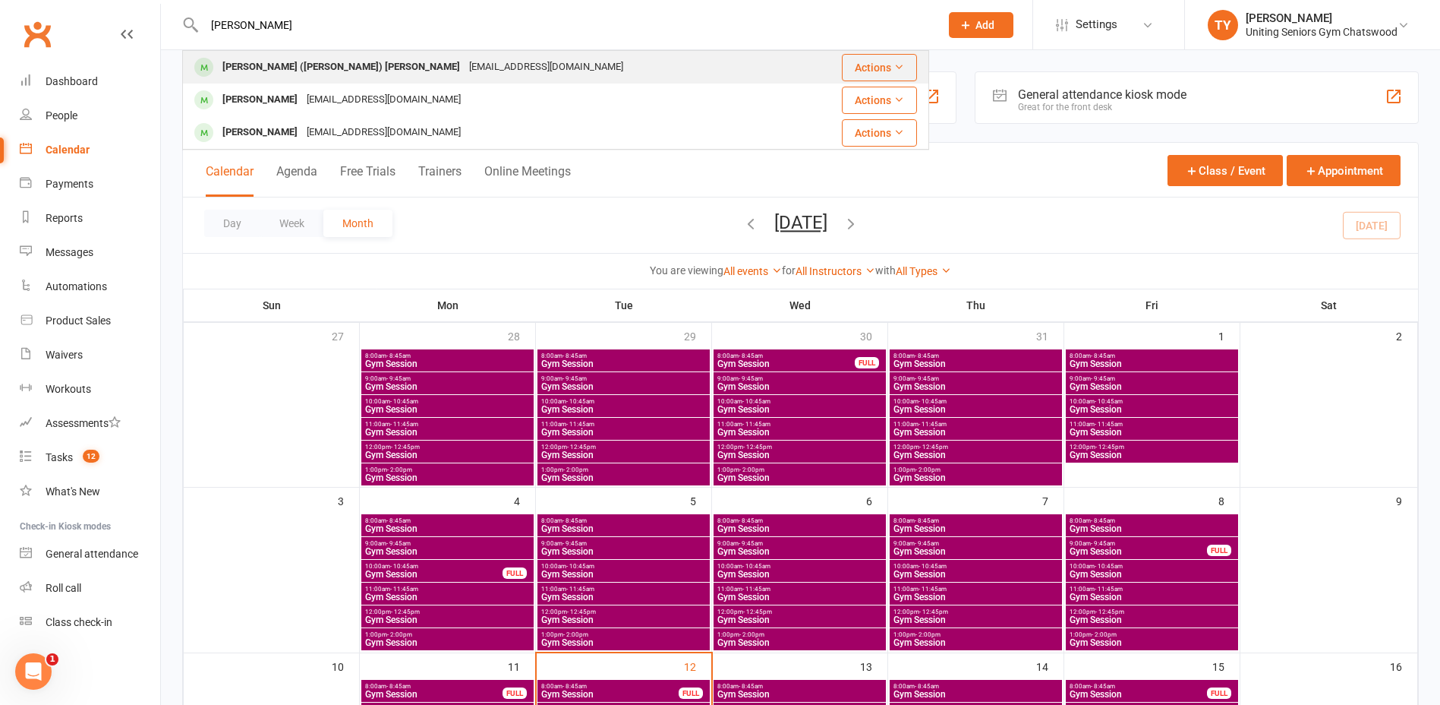
type input "[PERSON_NAME]"
click at [285, 59] on div "[PERSON_NAME] ([PERSON_NAME]) [PERSON_NAME]" at bounding box center [341, 67] width 247 height 22
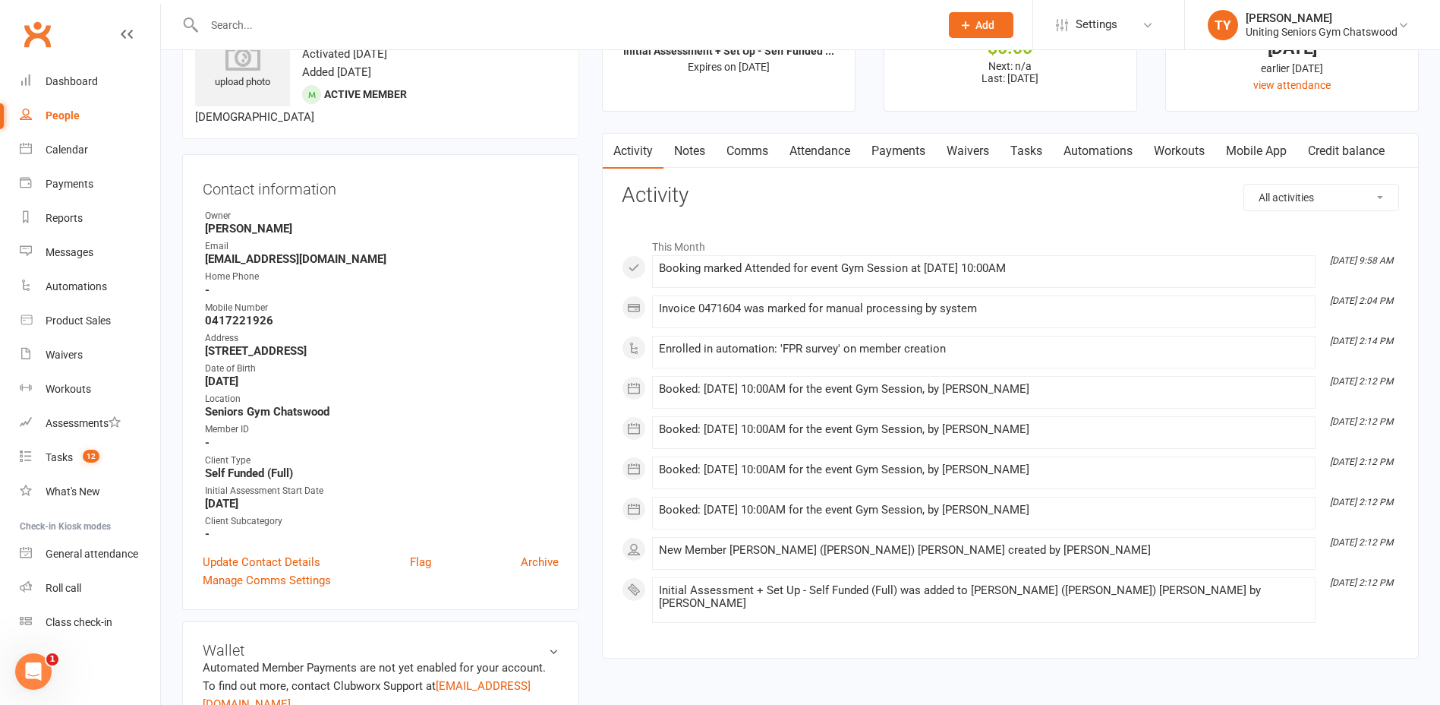
scroll to position [152, 0]
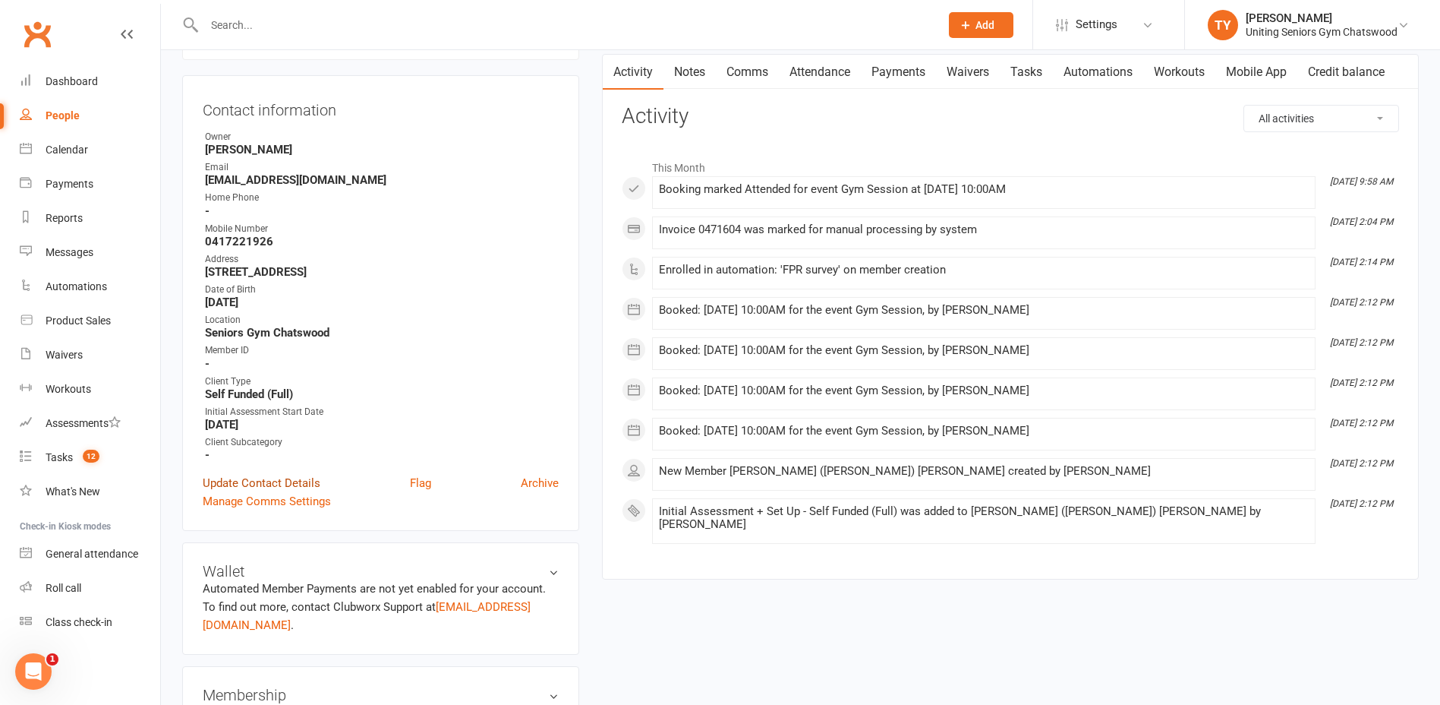
click at [276, 474] on link "Update Contact Details" at bounding box center [262, 483] width 118 height 18
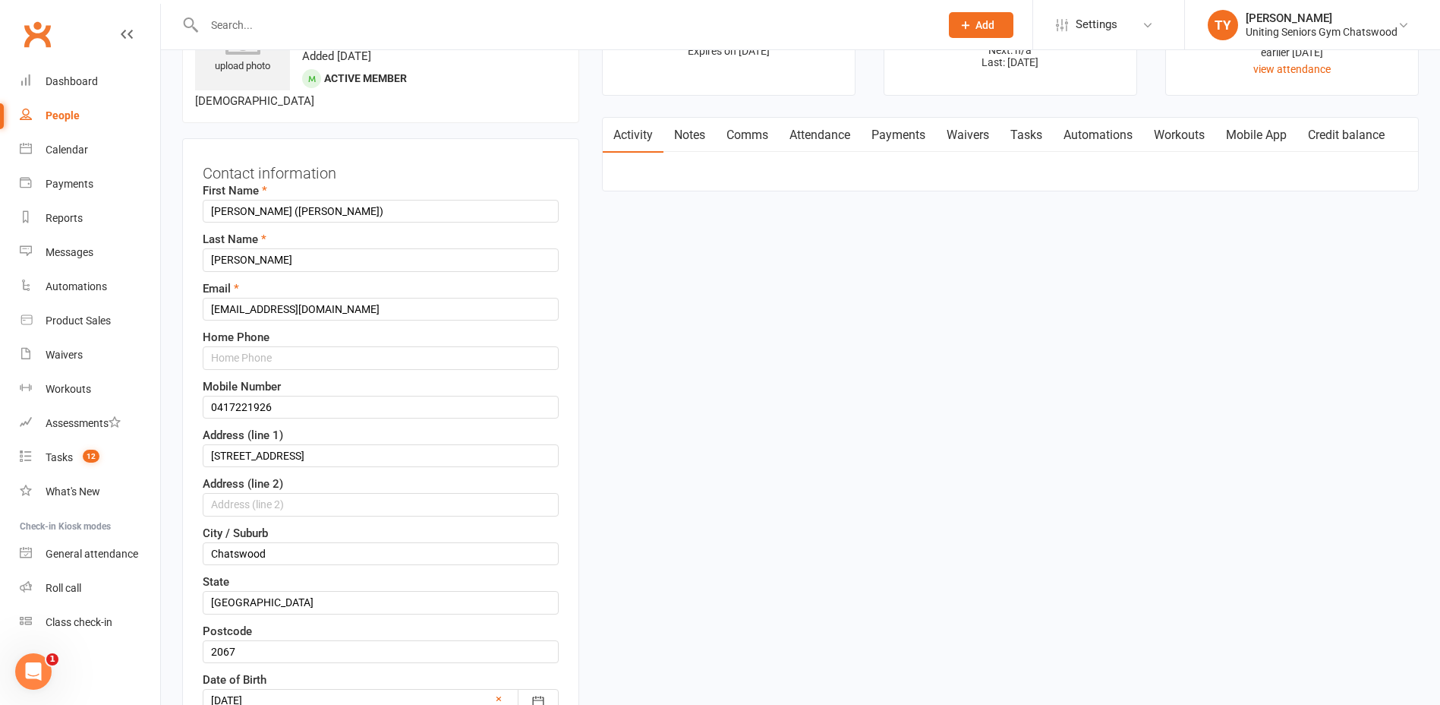
scroll to position [71, 0]
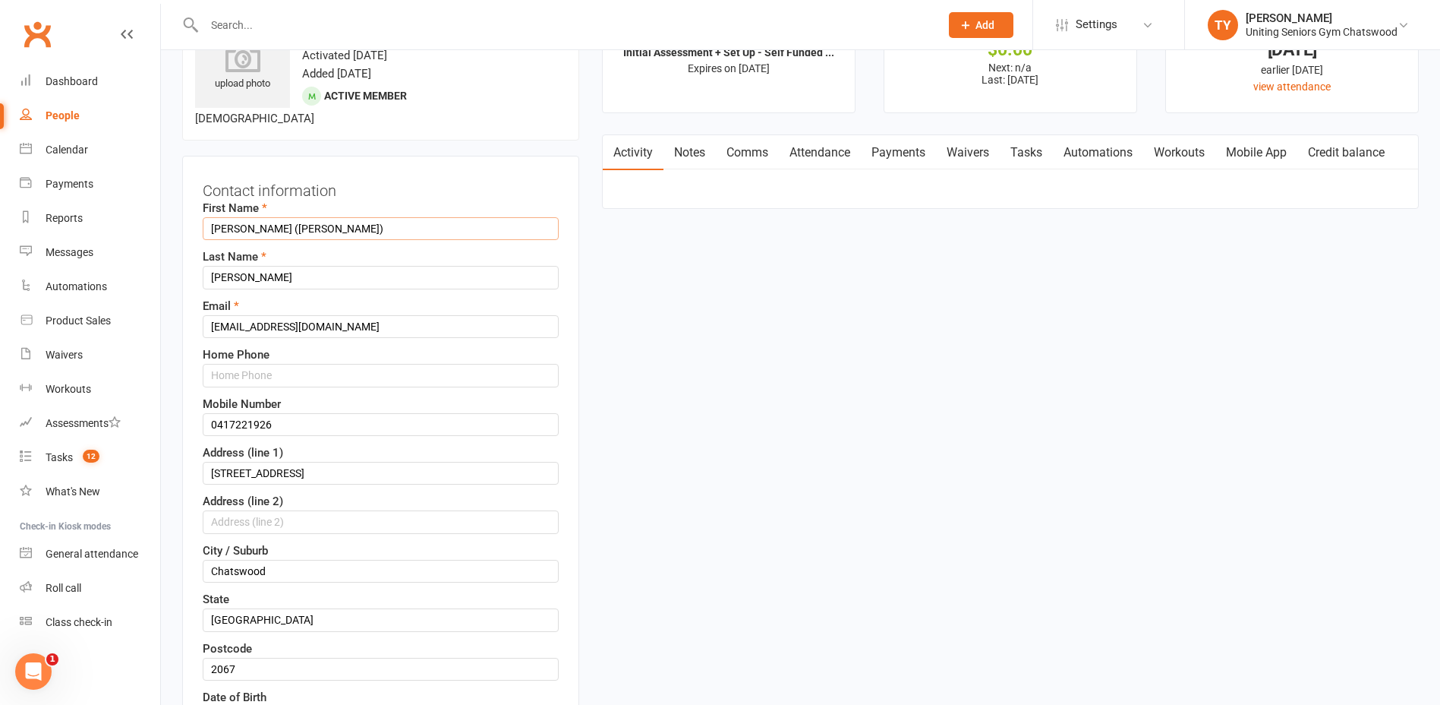
click at [235, 217] on input "[PERSON_NAME] ([PERSON_NAME])" at bounding box center [381, 228] width 356 height 23
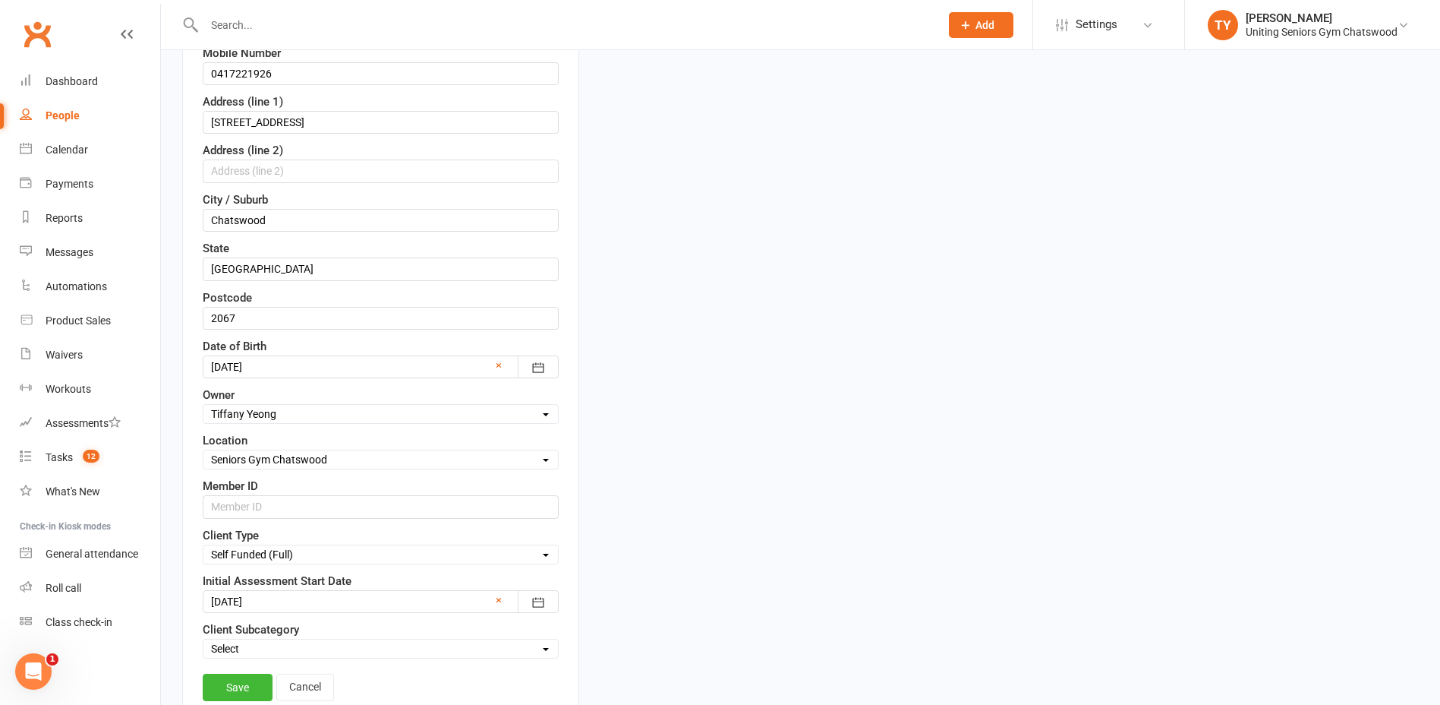
scroll to position [451, 0]
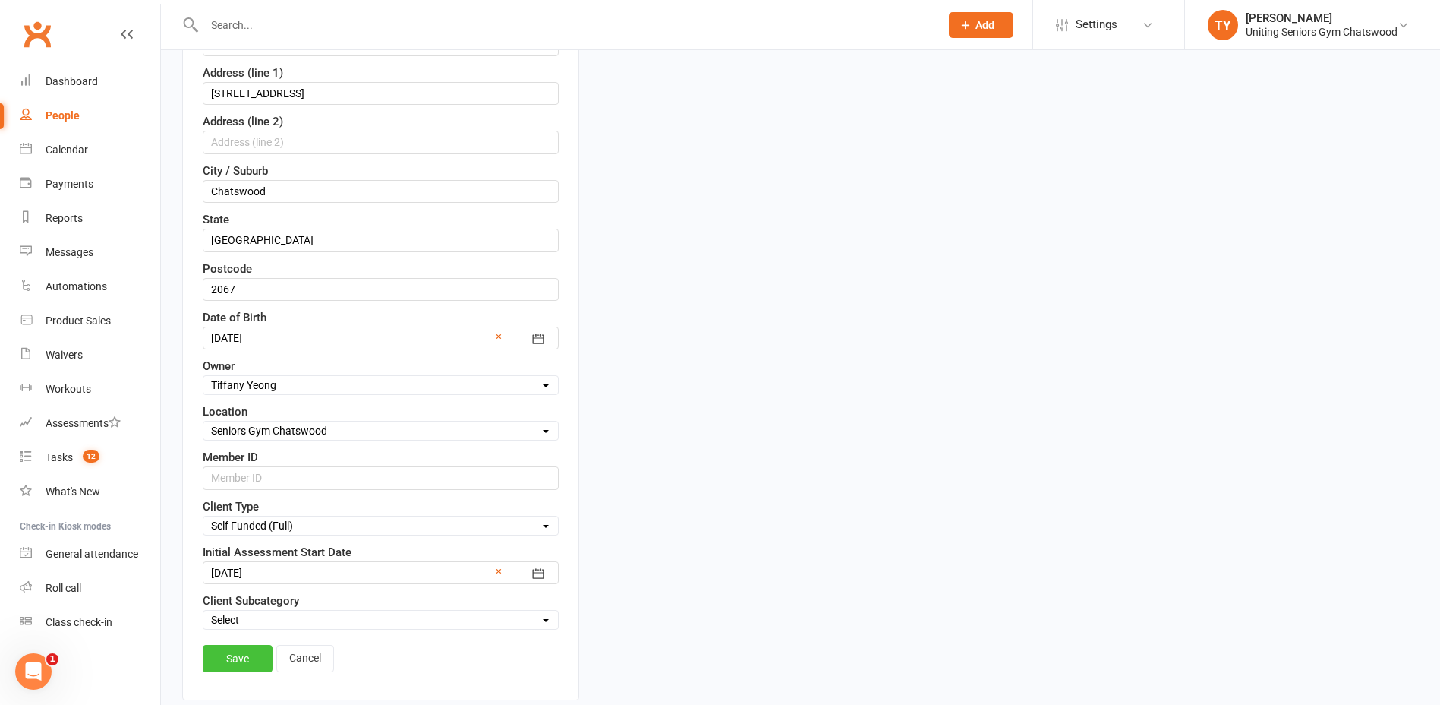
type input "[PERSON_NAME] ([PERSON_NAME])"
click at [261, 645] on link "Save" at bounding box center [238, 658] width 70 height 27
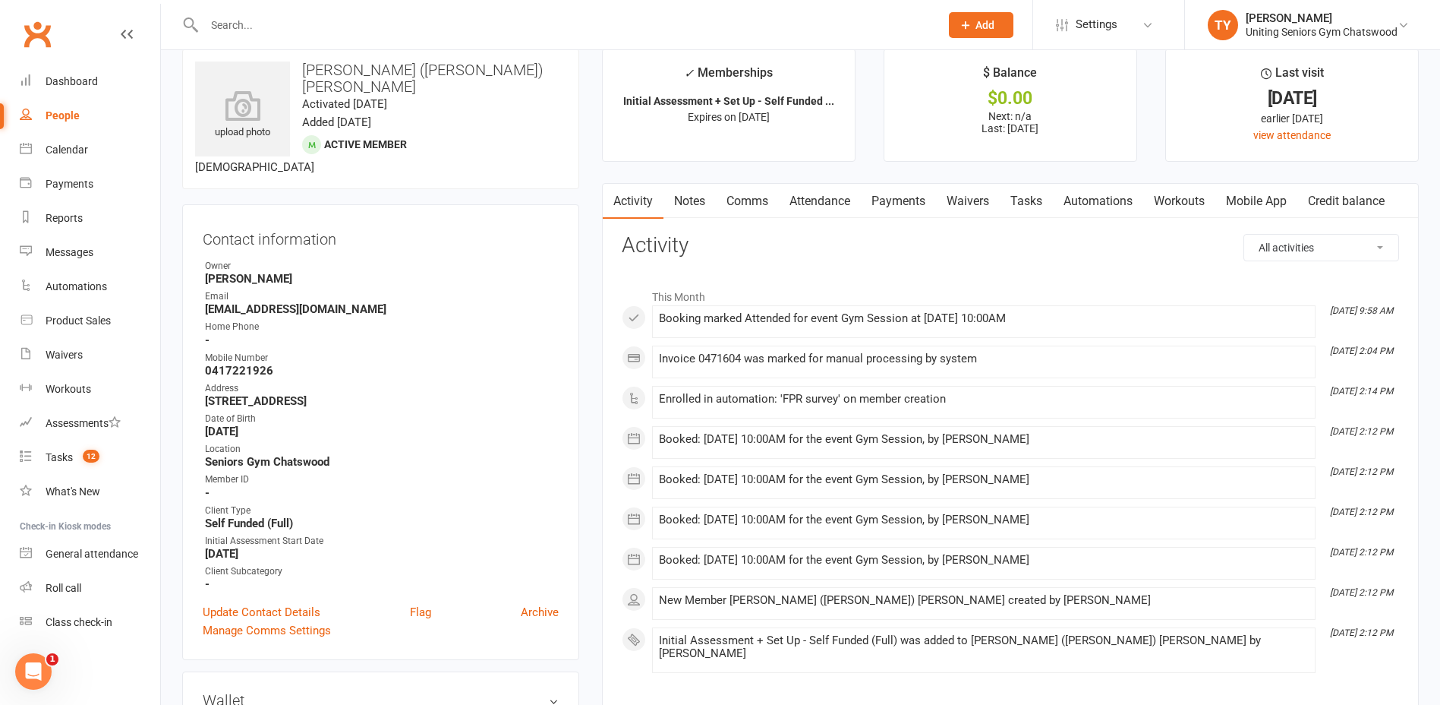
scroll to position [0, 0]
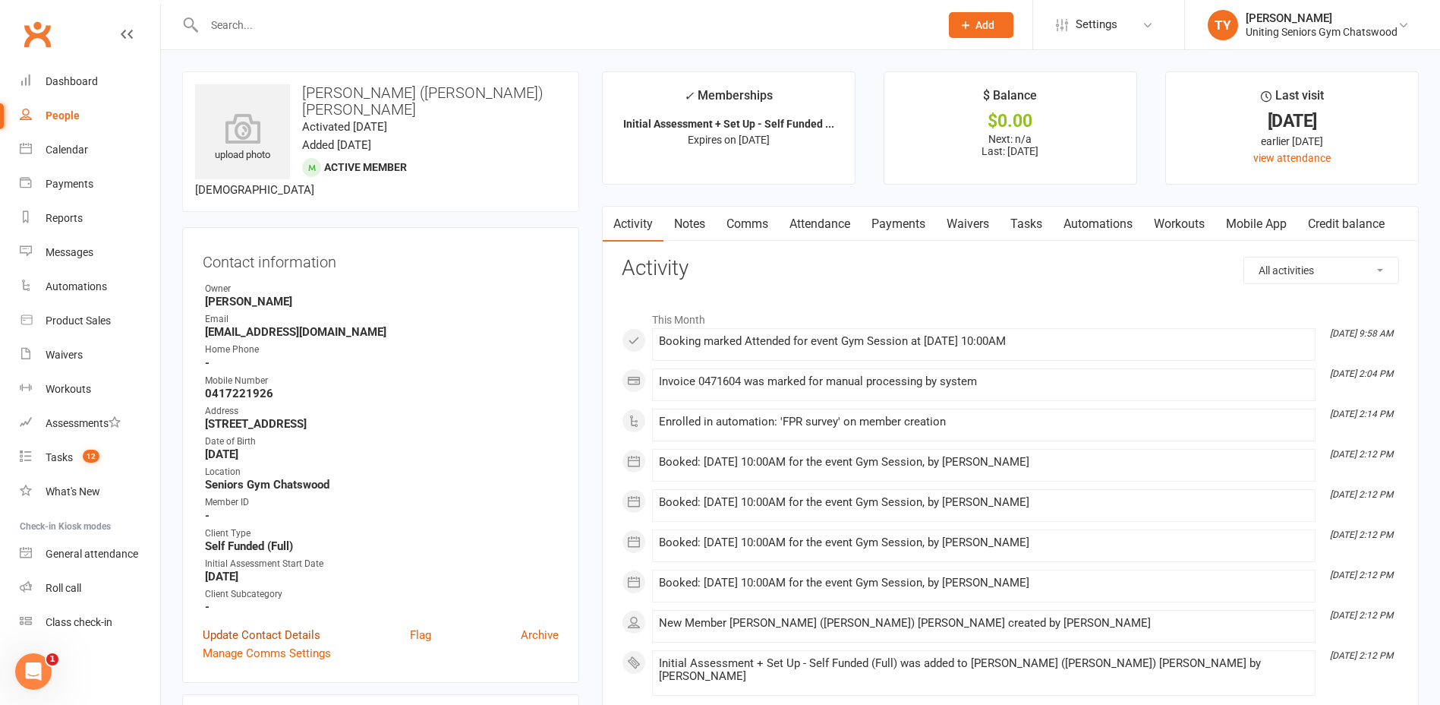
click at [276, 626] on link "Update Contact Details" at bounding box center [262, 635] width 118 height 18
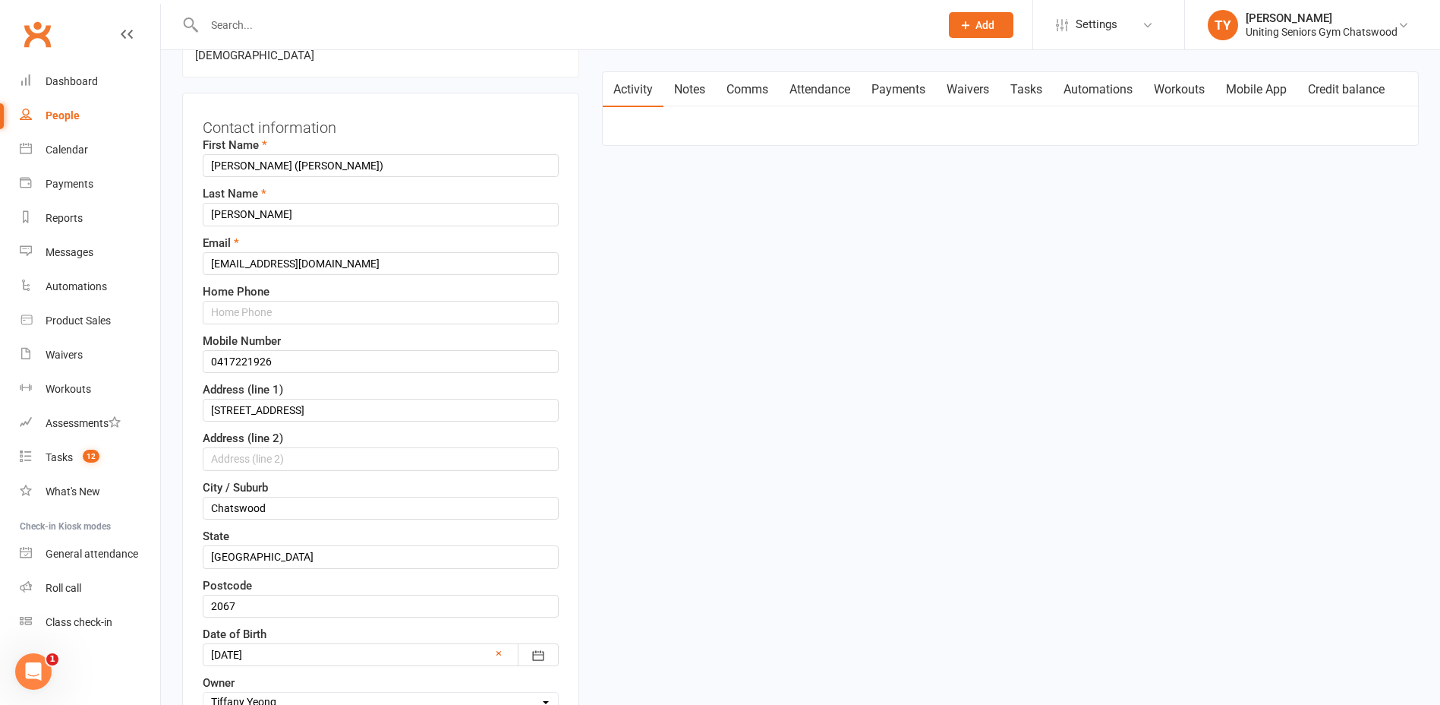
scroll to position [451, 0]
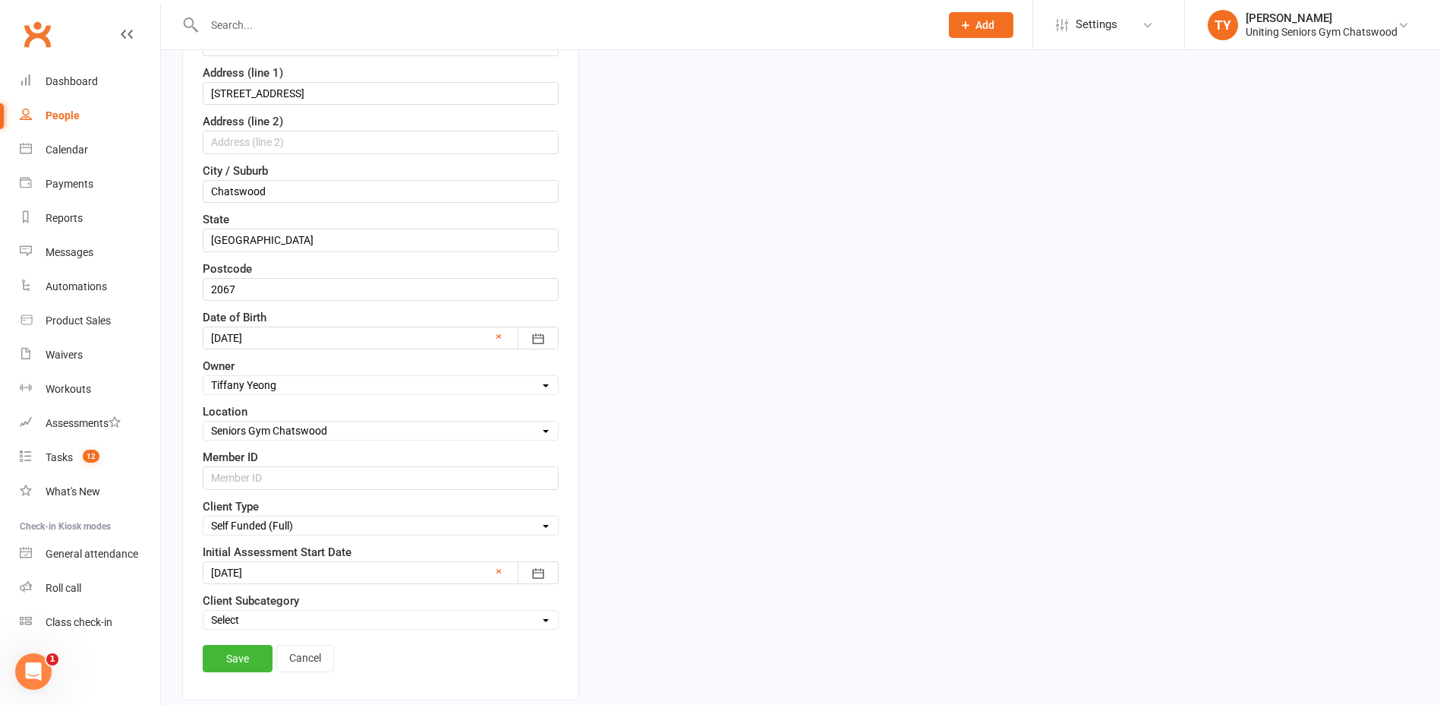
click at [270, 474] on div "First Name [PERSON_NAME] ([PERSON_NAME]) Last Name [PERSON_NAME] Email [EMAIL_A…" at bounding box center [381, 224] width 356 height 810
click at [270, 468] on input "text" at bounding box center [381, 477] width 356 height 23
paste input "C0113206"
type input "C0113206"
click at [247, 646] on link "Save" at bounding box center [238, 658] width 70 height 27
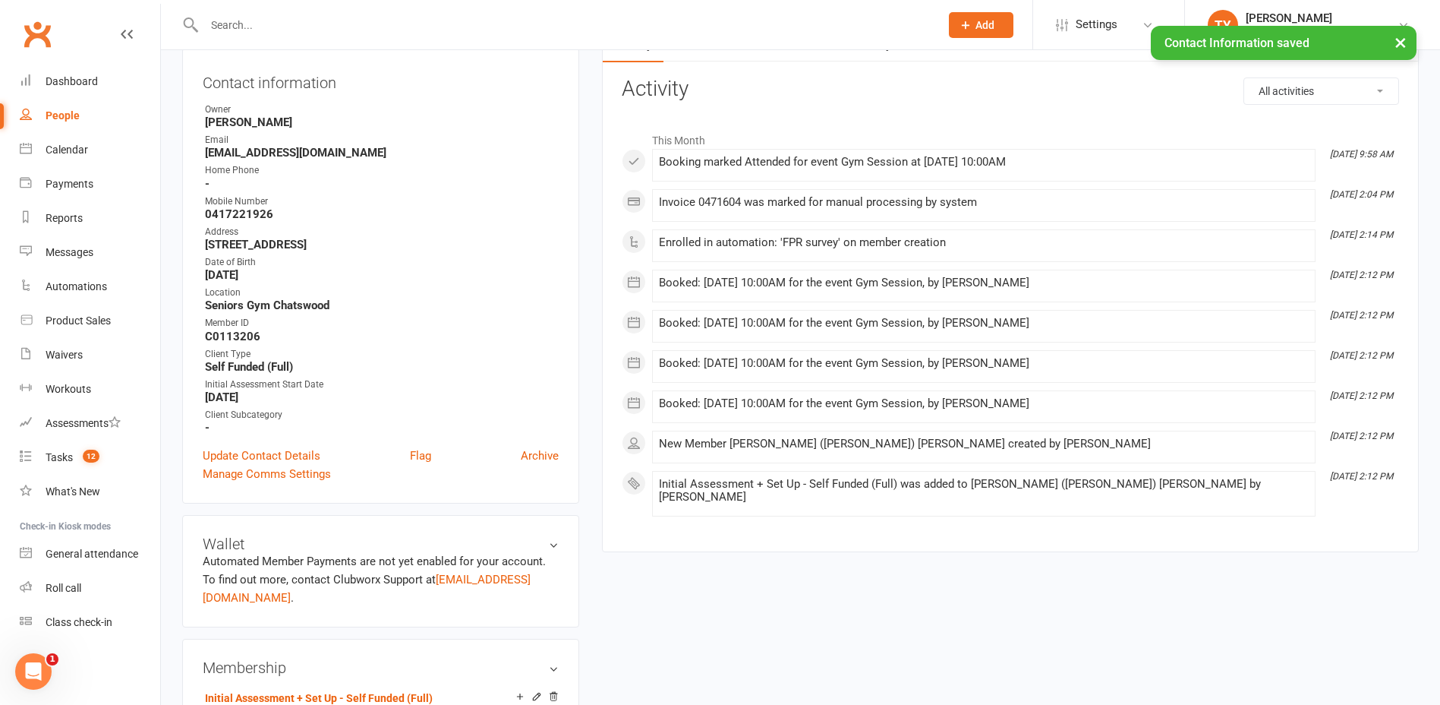
scroll to position [71, 0]
